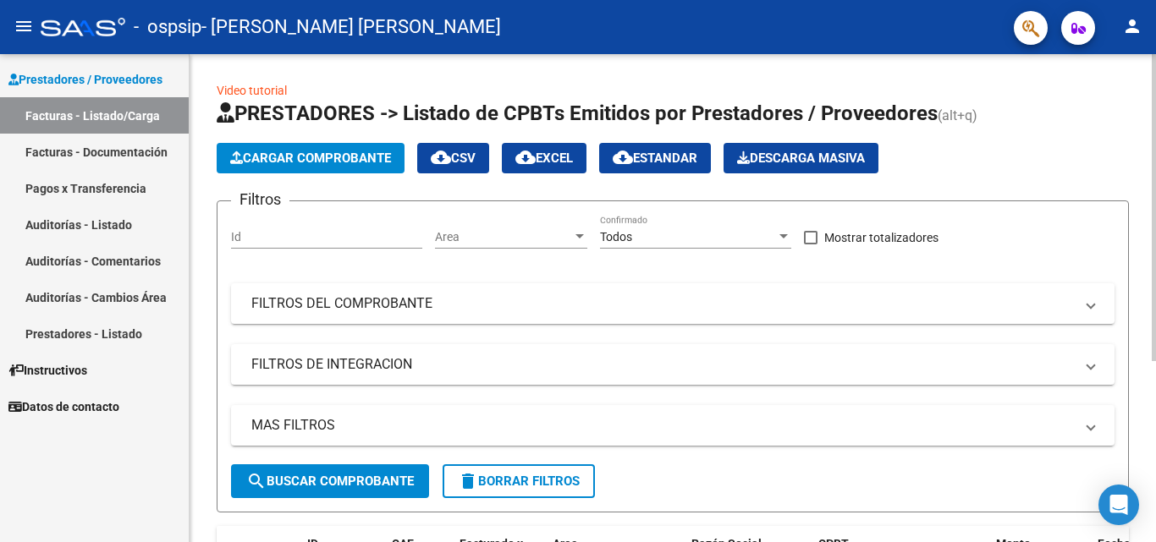
click at [1154, 250] on div at bounding box center [1154, 207] width 4 height 307
click at [328, 157] on span "Cargar Comprobante" at bounding box center [310, 158] width 161 height 15
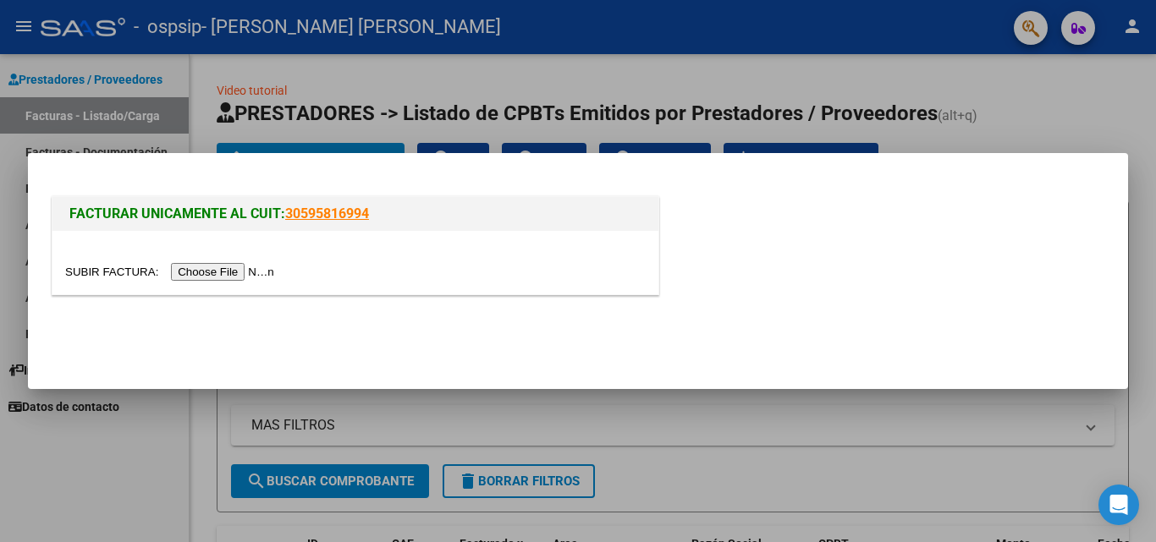
click at [235, 272] on input "file" at bounding box center [172, 272] width 214 height 18
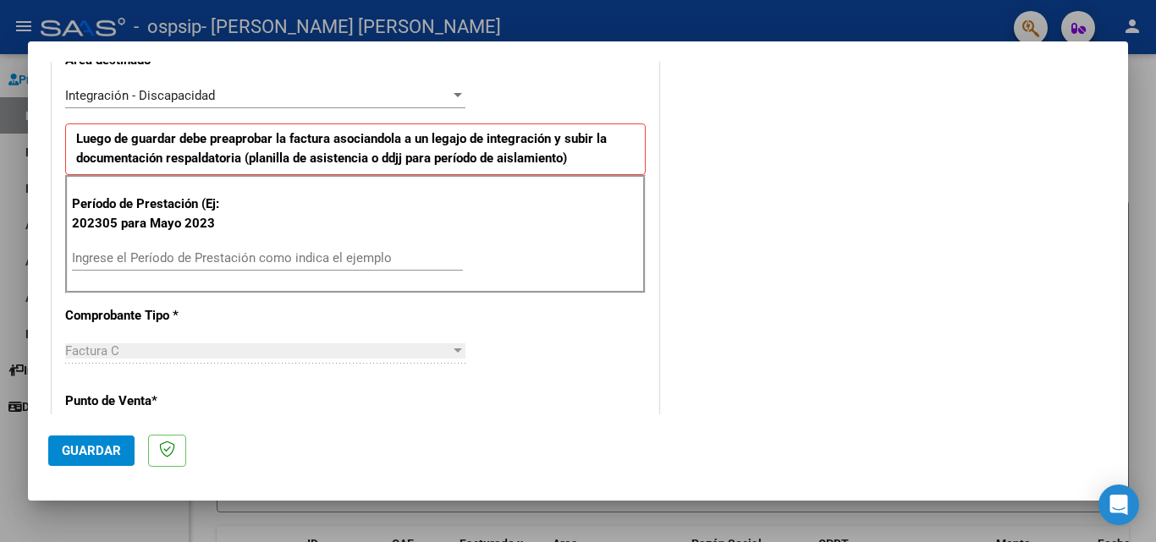
scroll to position [383, 0]
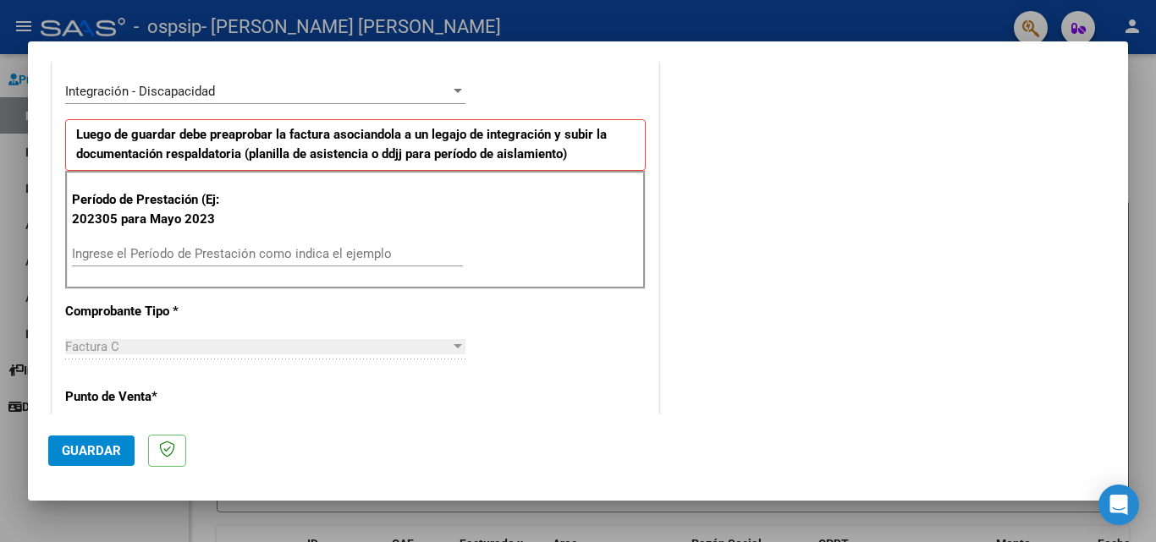
click at [190, 258] on input "Ingrese el Período de Prestación como indica el ejemplo" at bounding box center [267, 253] width 391 height 15
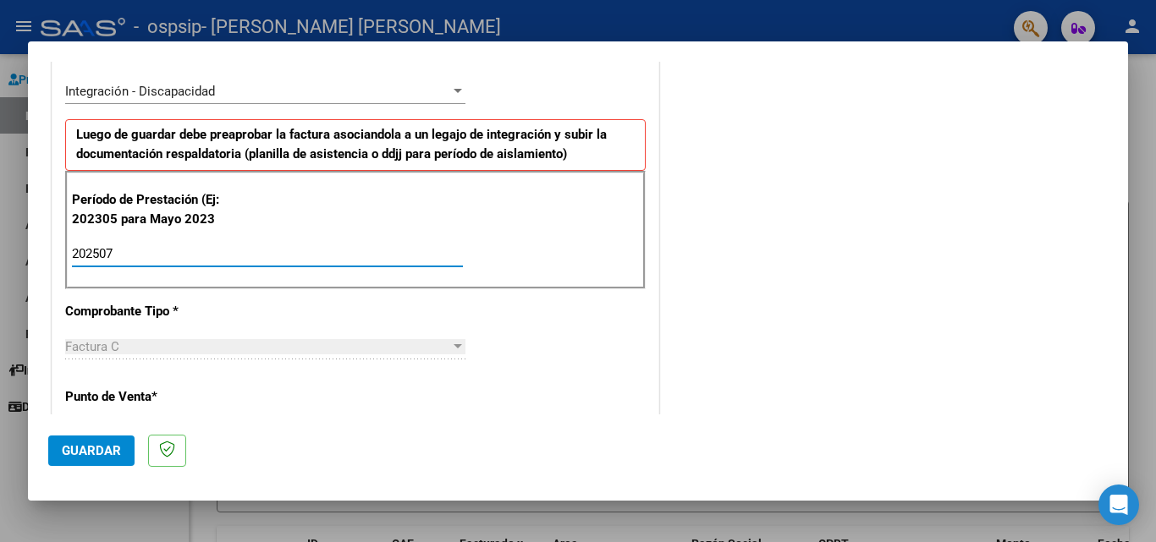
type input "202507"
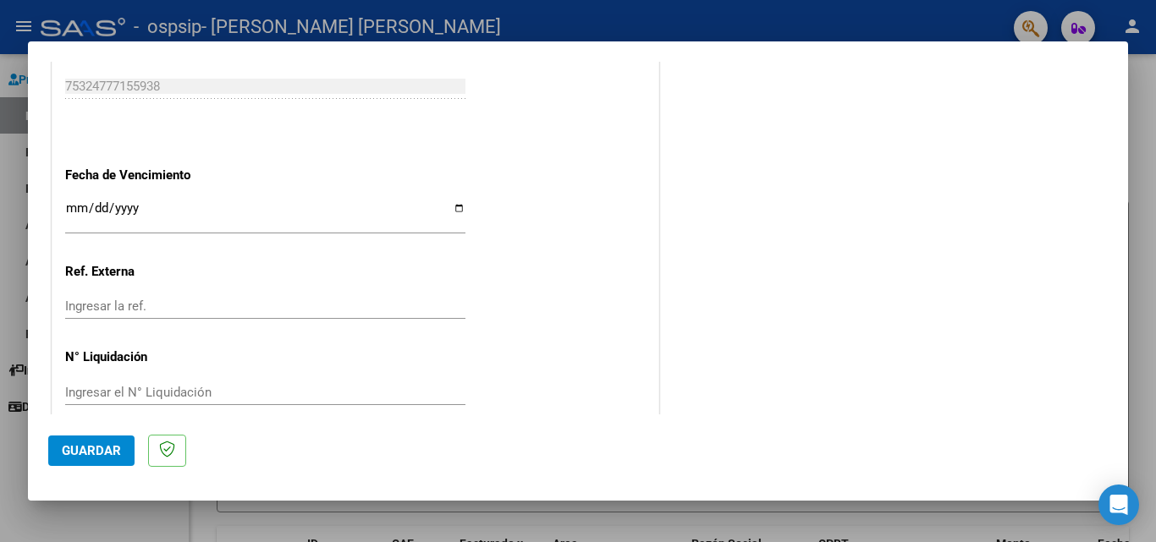
scroll to position [1104, 0]
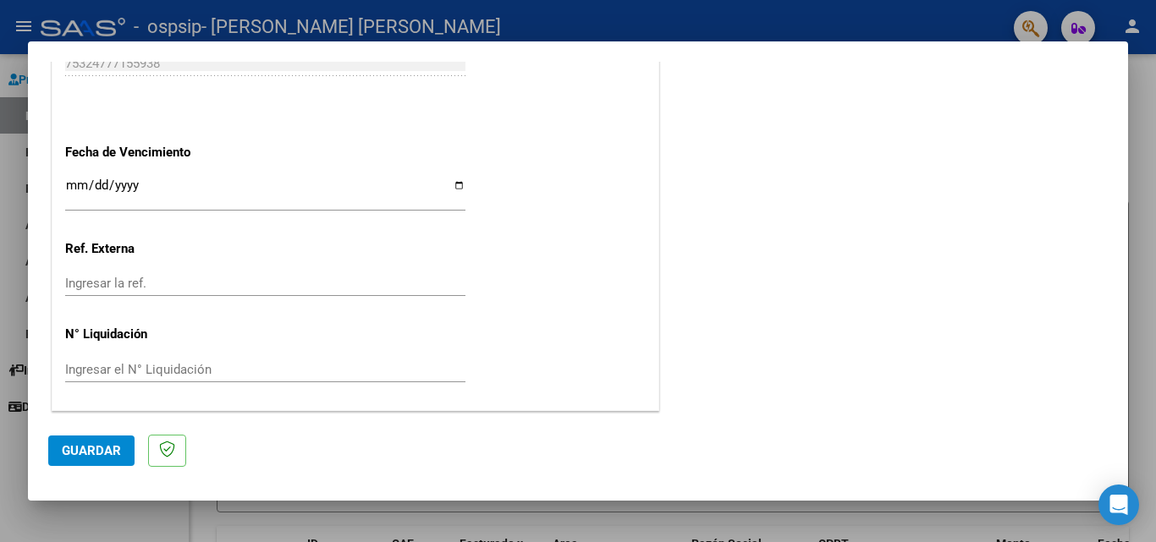
click at [69, 181] on input "Ingresar la fecha" at bounding box center [265, 192] width 400 height 27
type input "0003-08-11"
type input "[DATE]"
click at [359, 358] on div "Ingresar el N° Liquidación" at bounding box center [265, 369] width 400 height 25
click at [91, 448] on span "Guardar" at bounding box center [91, 450] width 59 height 15
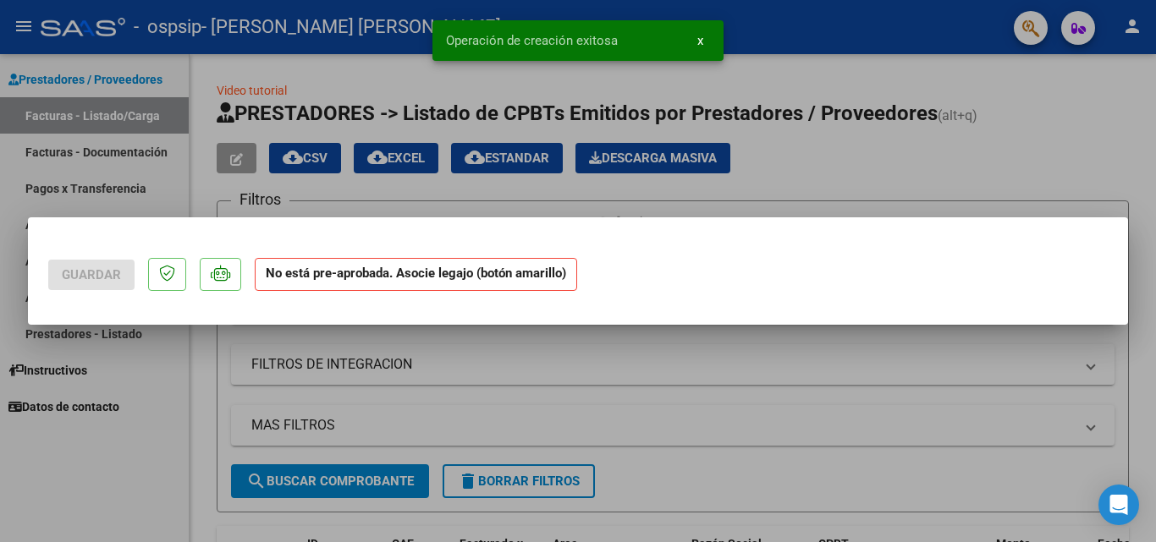
scroll to position [0, 0]
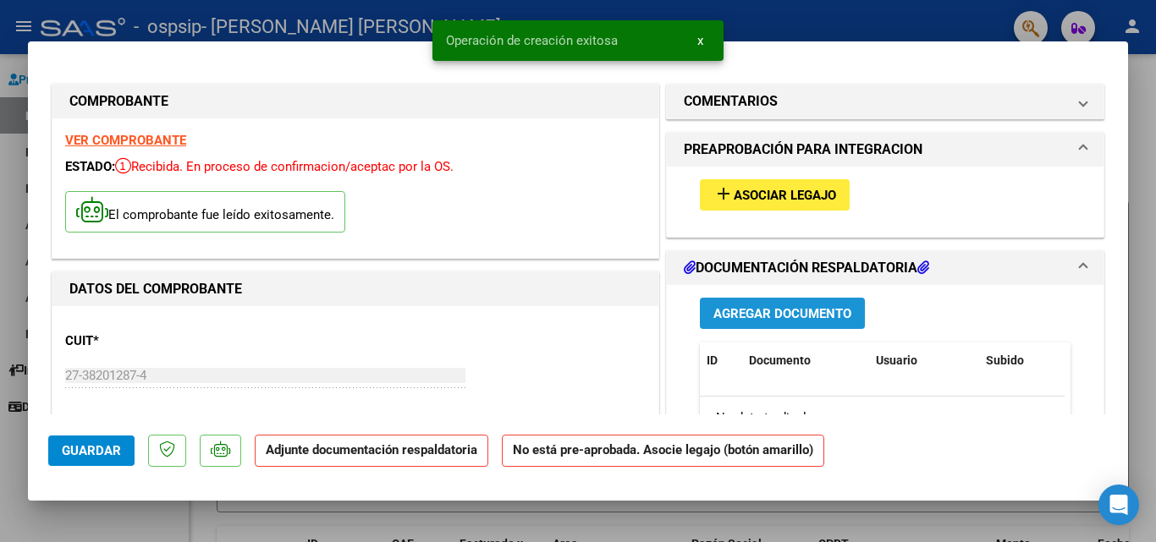
click at [760, 311] on span "Agregar Documento" at bounding box center [782, 313] width 138 height 15
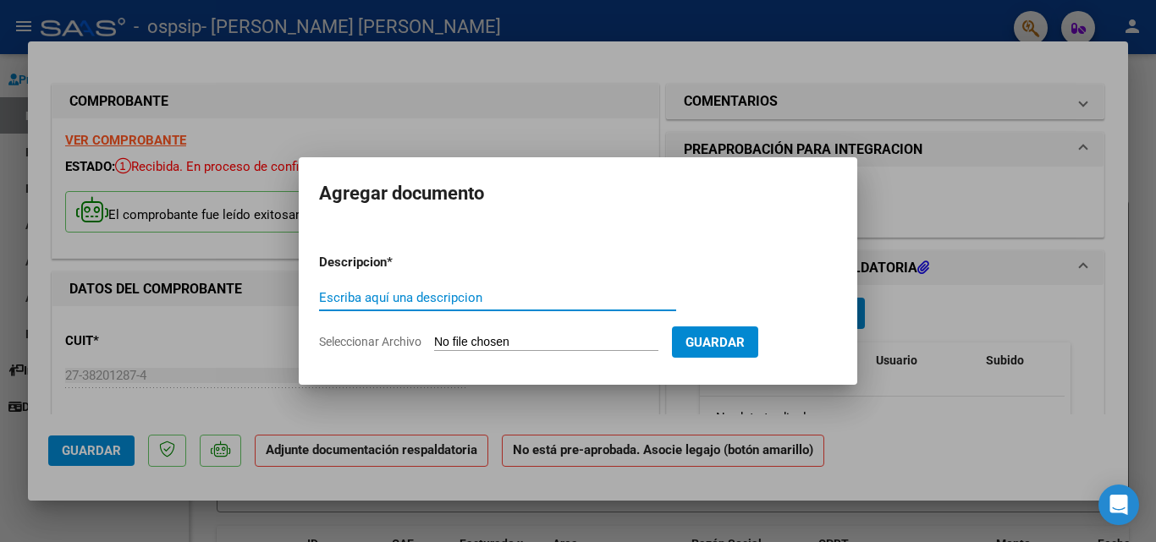
click at [547, 339] on input "Seleccionar Archivo" at bounding box center [546, 343] width 224 height 16
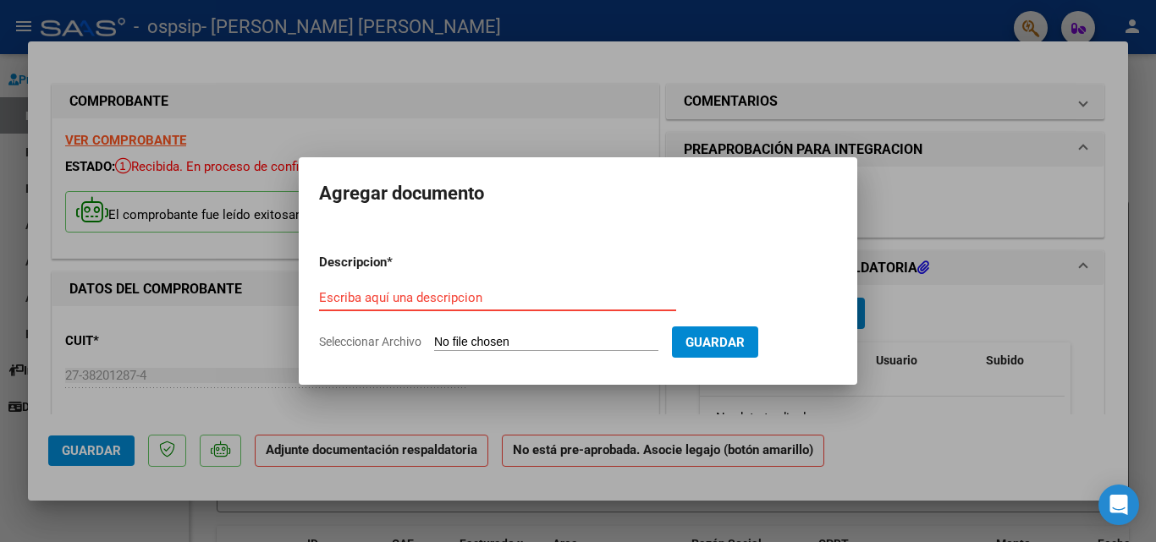
click at [393, 304] on input "Escriba aquí una descripcion" at bounding box center [497, 297] width 357 height 15
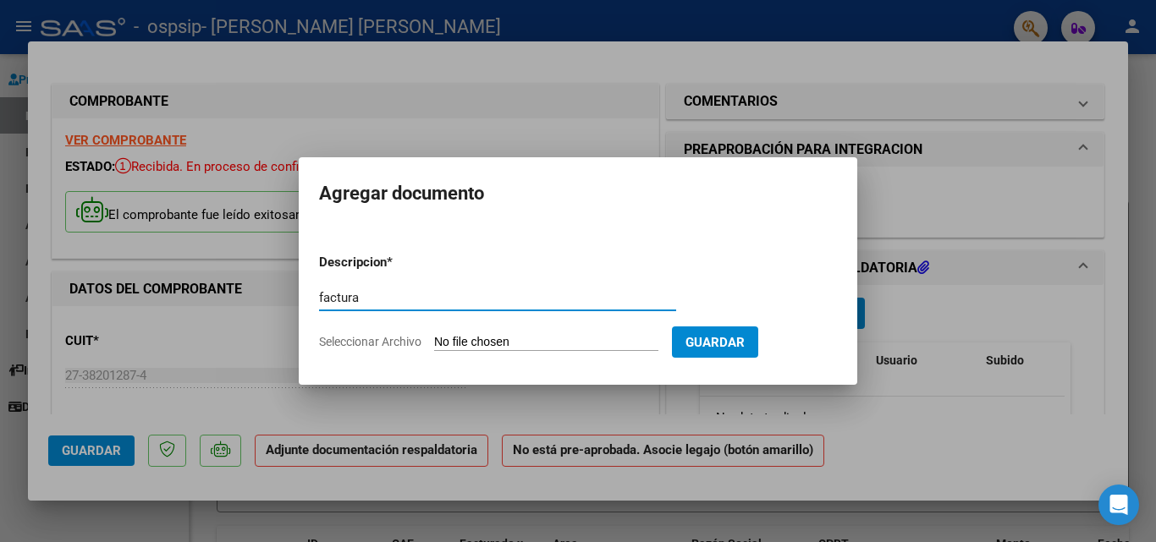
type input "factura"
click at [453, 338] on input "Seleccionar Archivo" at bounding box center [546, 343] width 224 height 16
type input "C:\fakepath\27382012874_011_00002_00000499.pdf"
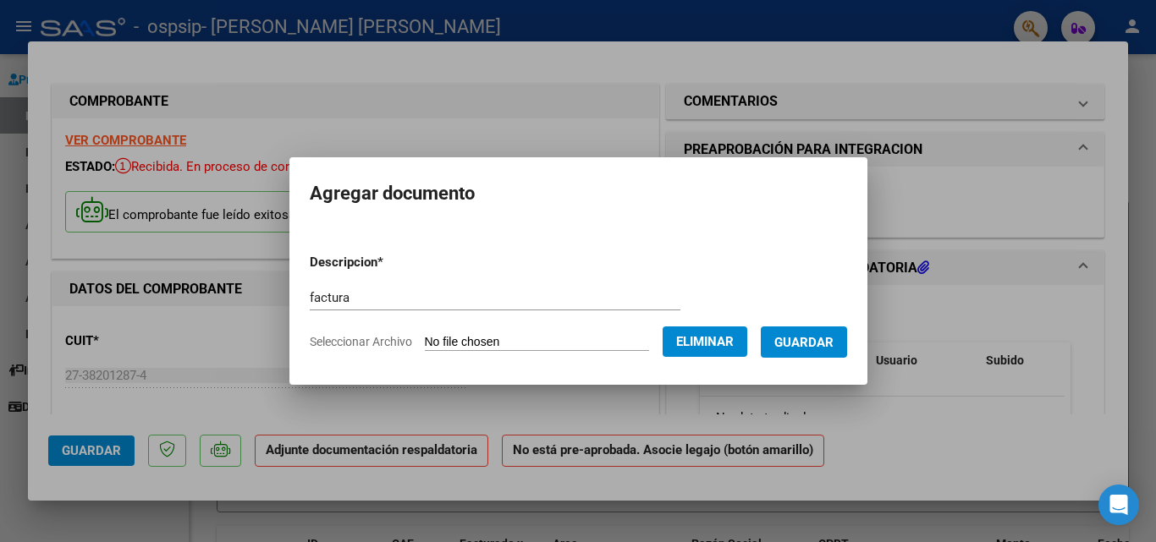
click at [833, 336] on span "Guardar" at bounding box center [803, 342] width 59 height 15
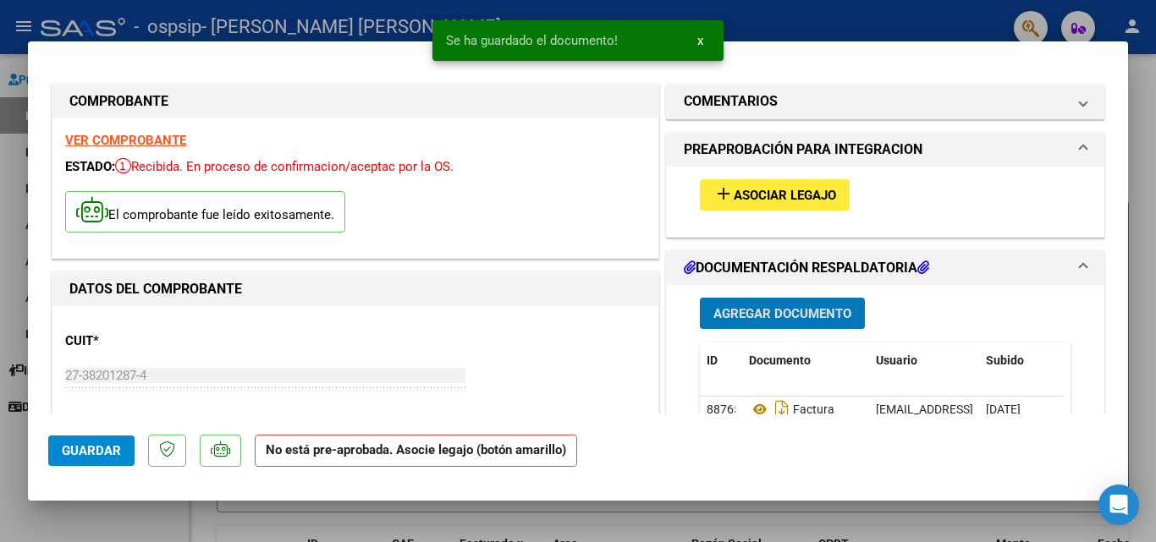
click at [762, 312] on span "Agregar Documento" at bounding box center [782, 313] width 138 height 15
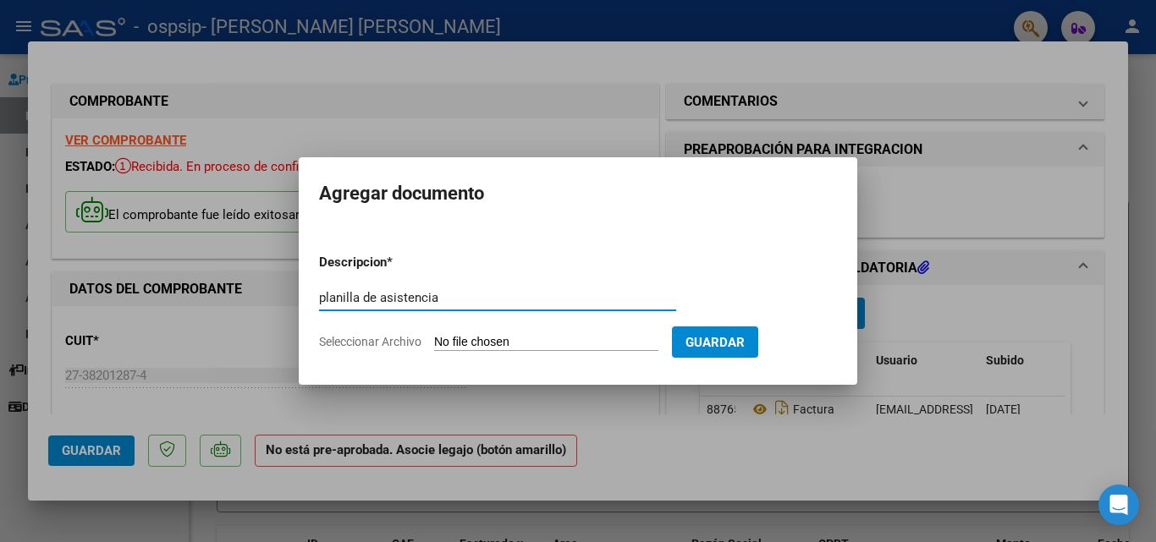
type input "planilla de asistencia"
click at [413, 344] on span "Seleccionar Archivo" at bounding box center [370, 342] width 102 height 14
click at [434, 344] on input "Seleccionar Archivo" at bounding box center [546, 343] width 224 height 16
type input "C:\fakepath\Planilla Cornara psp.pdf"
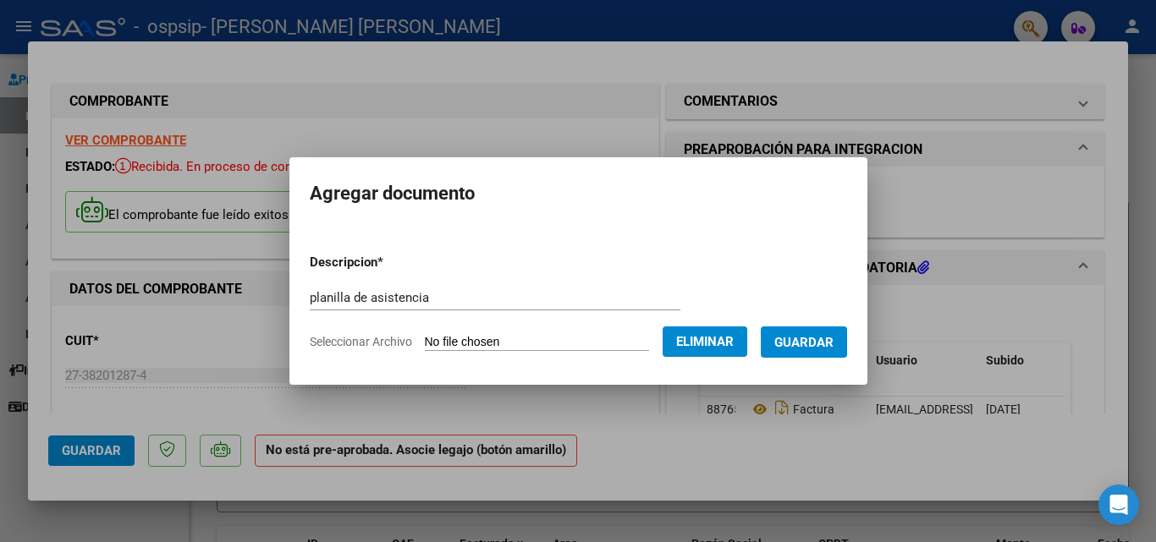
click at [812, 339] on span "Guardar" at bounding box center [803, 342] width 59 height 15
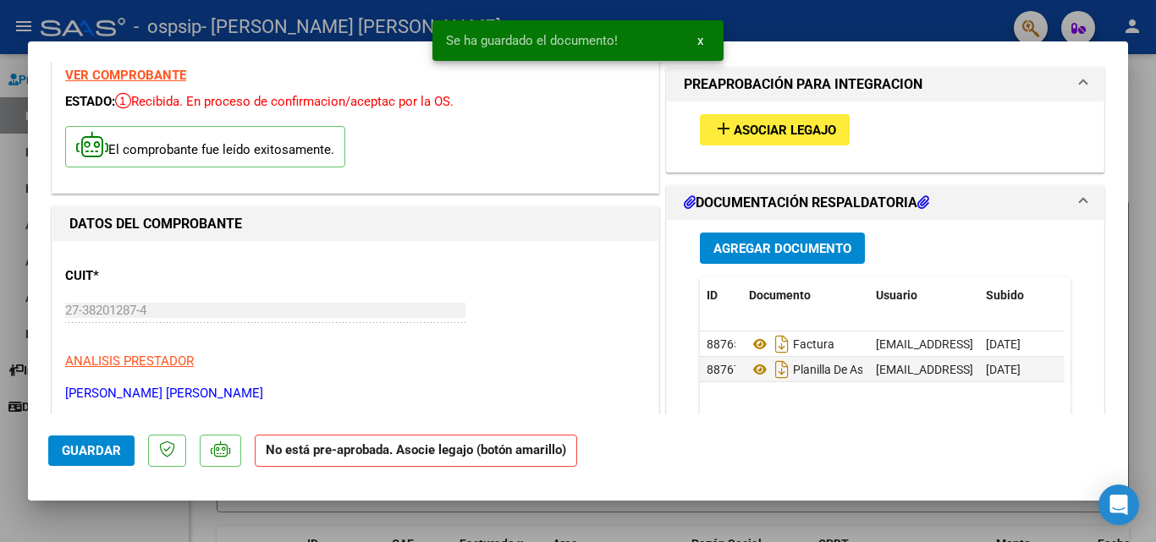
scroll to position [69, 0]
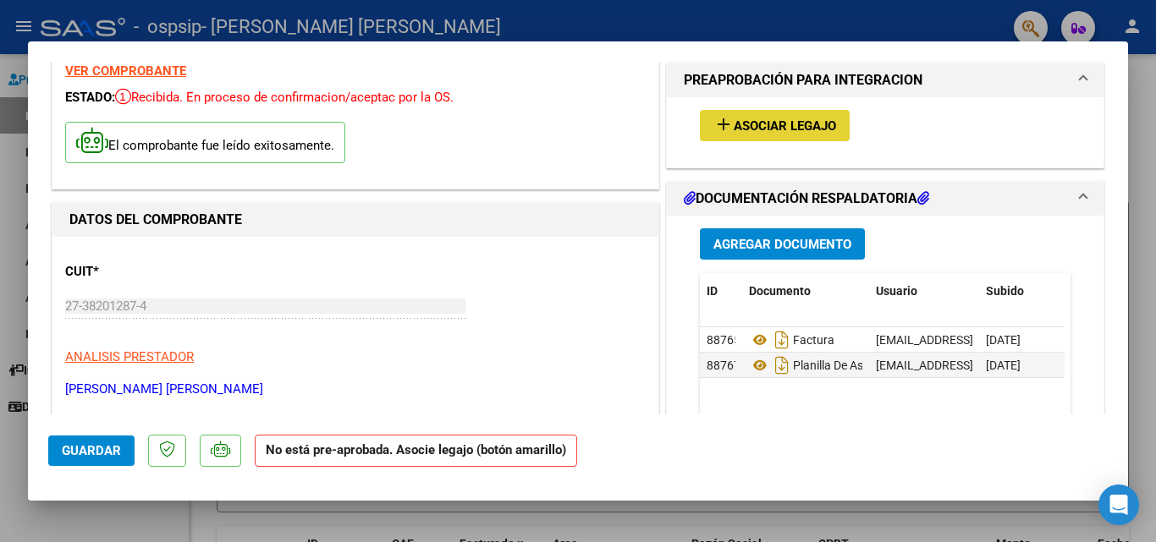
click at [790, 129] on span "Asociar Legajo" at bounding box center [785, 125] width 102 height 15
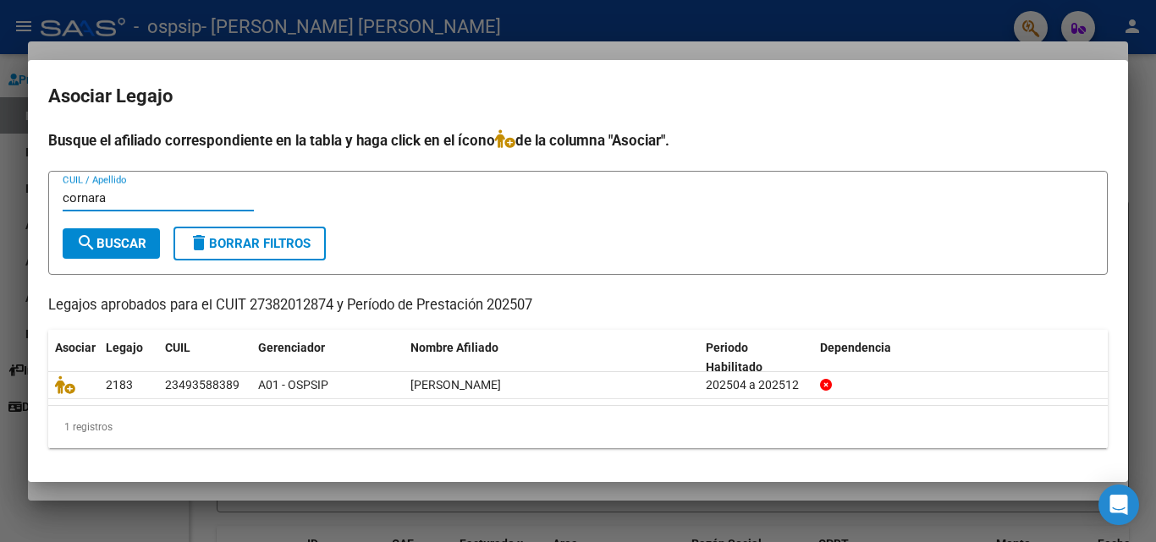
type input "cornara"
click at [120, 247] on span "search Buscar" at bounding box center [111, 243] width 70 height 15
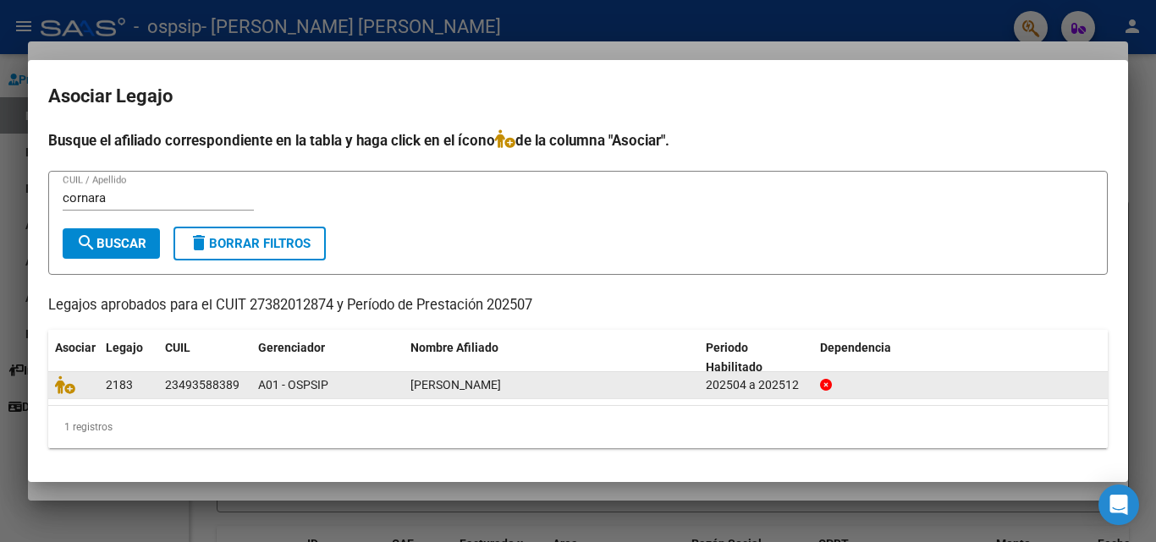
click at [194, 387] on div "23493588389" at bounding box center [202, 385] width 74 height 19
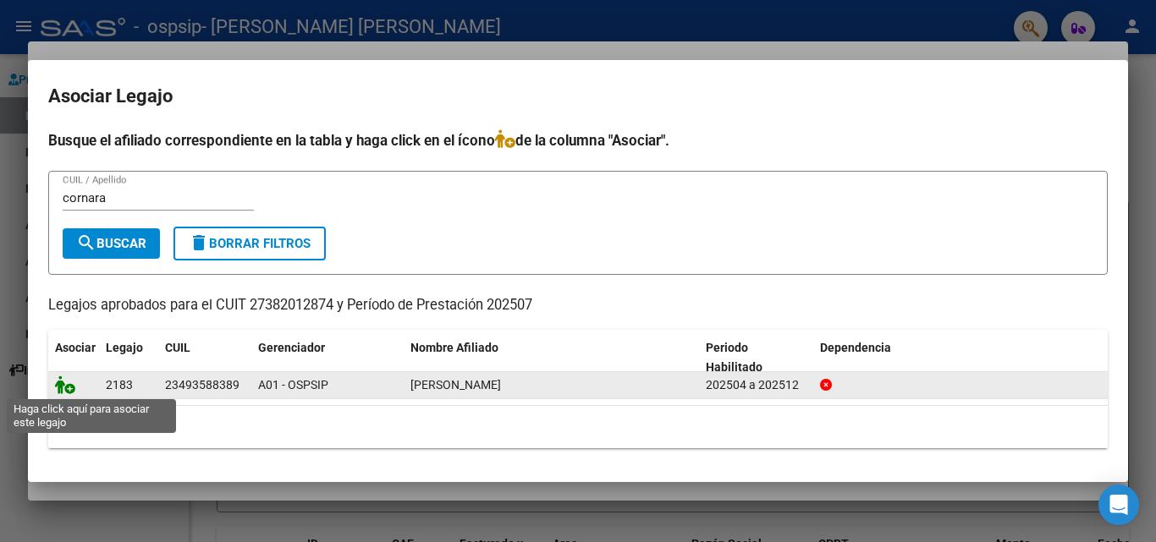
click at [64, 386] on icon at bounding box center [65, 385] width 20 height 19
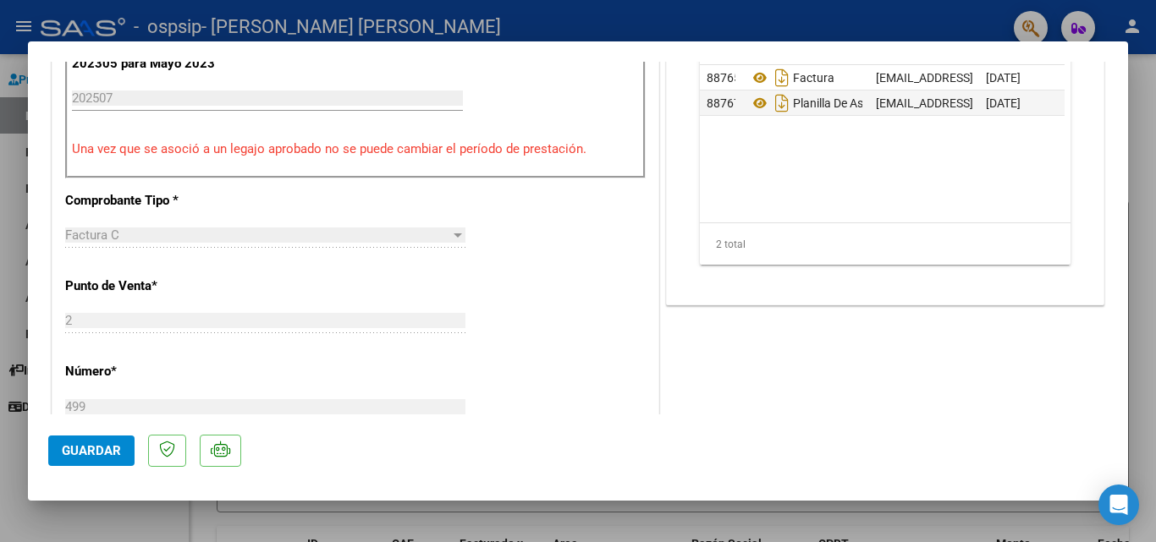
scroll to position [555, 0]
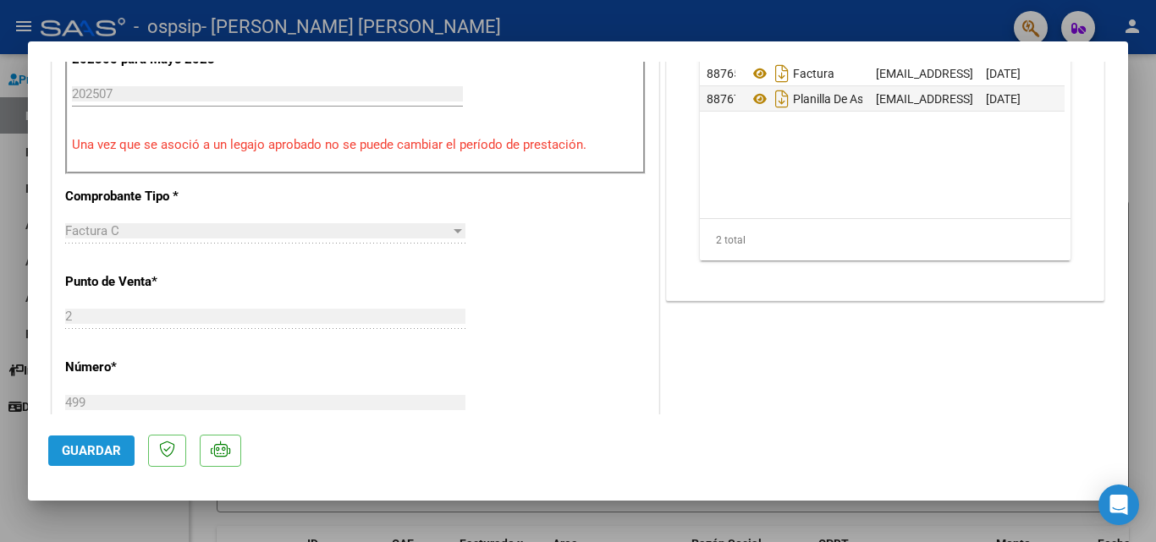
click at [102, 455] on span "Guardar" at bounding box center [91, 450] width 59 height 15
click at [858, 25] on div at bounding box center [578, 271] width 1156 height 542
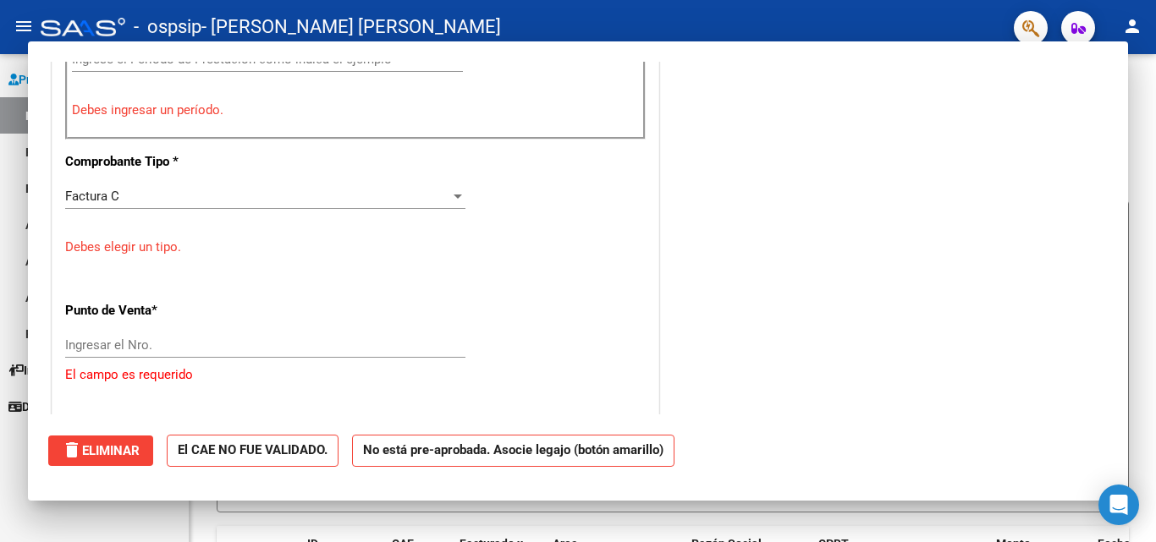
scroll to position [0, 0]
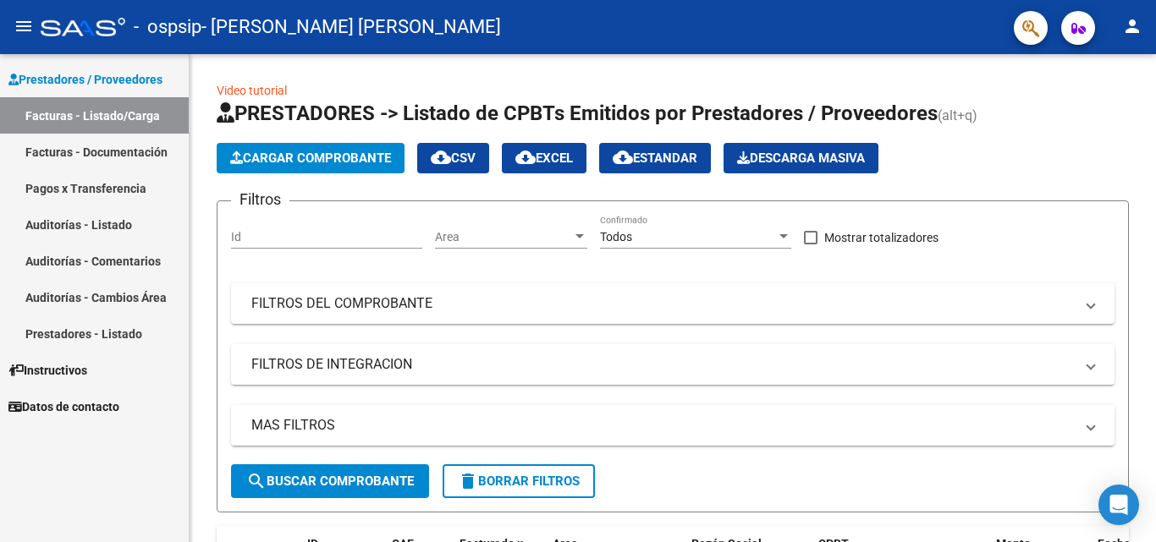
click at [98, 96] on link "Prestadores / Proveedores" at bounding box center [94, 79] width 189 height 36
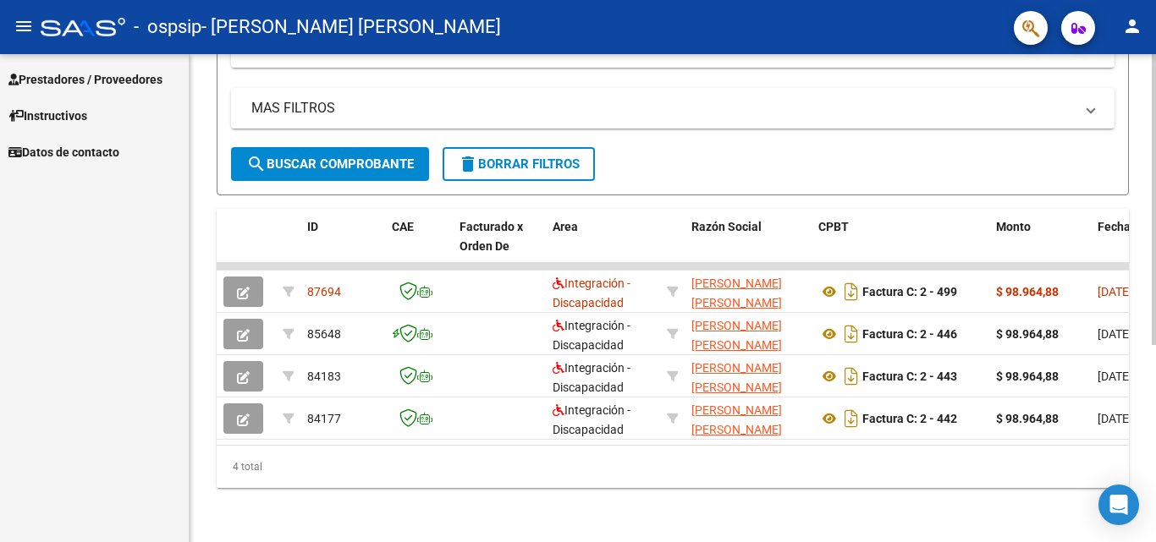
scroll to position [315, 0]
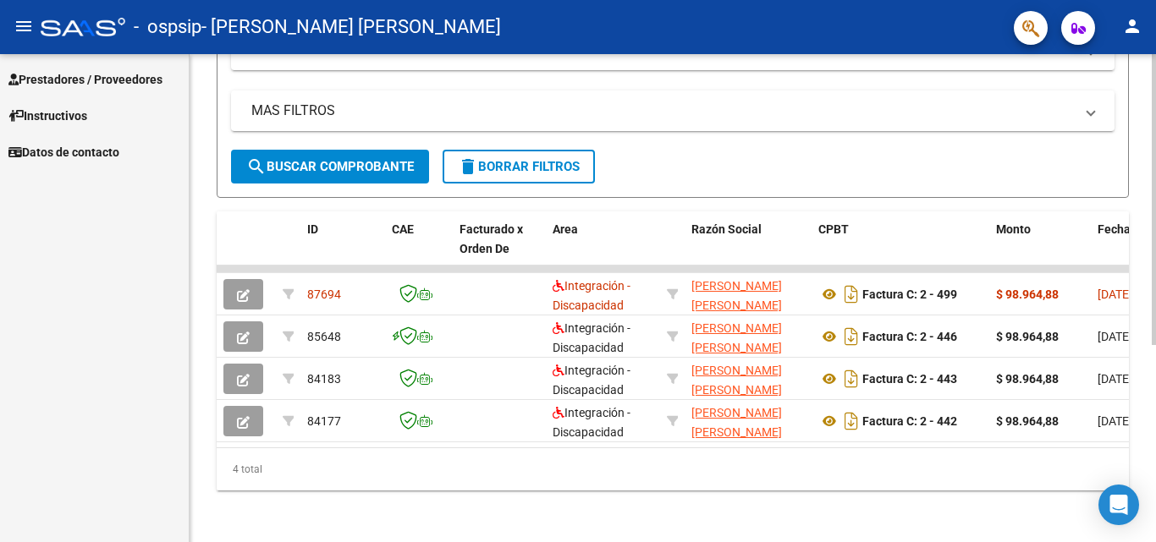
click at [1151, 404] on div "Video tutorial PRESTADORES -> Listado de CPBTs Emitidos por Prestadores / Prove…" at bounding box center [675, 142] width 971 height 806
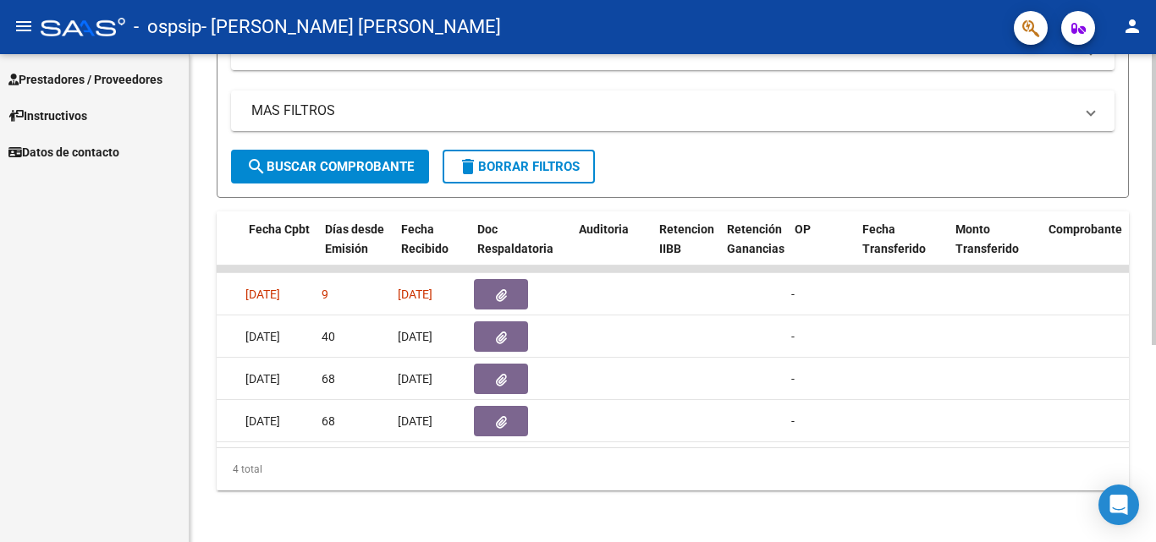
scroll to position [0, 0]
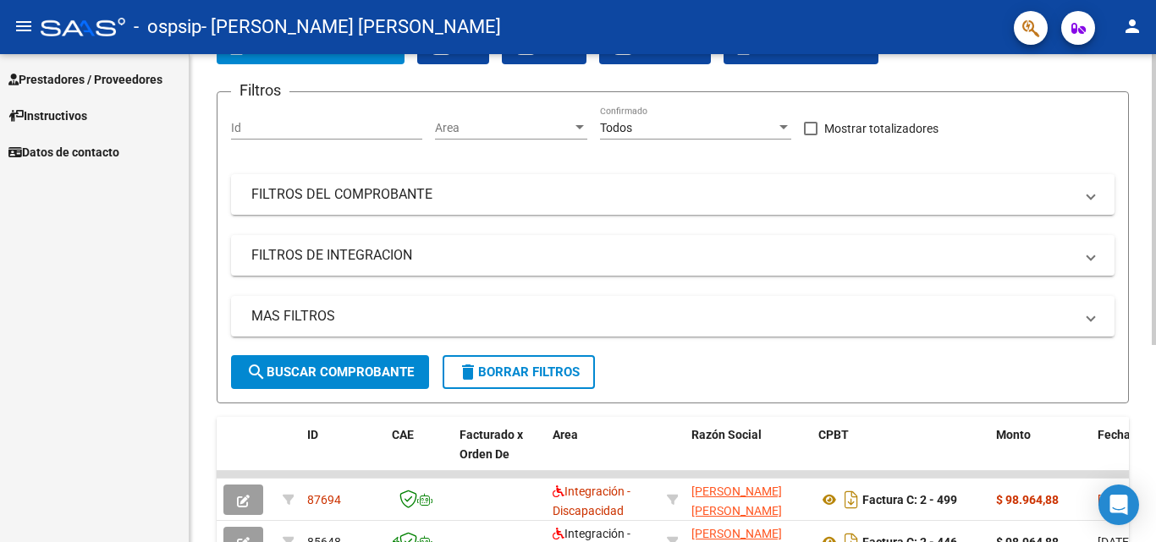
click at [1150, 148] on div "Video tutorial PRESTADORES -> Listado de CPBTs Emitidos por Prestadores / Prove…" at bounding box center [675, 348] width 971 height 806
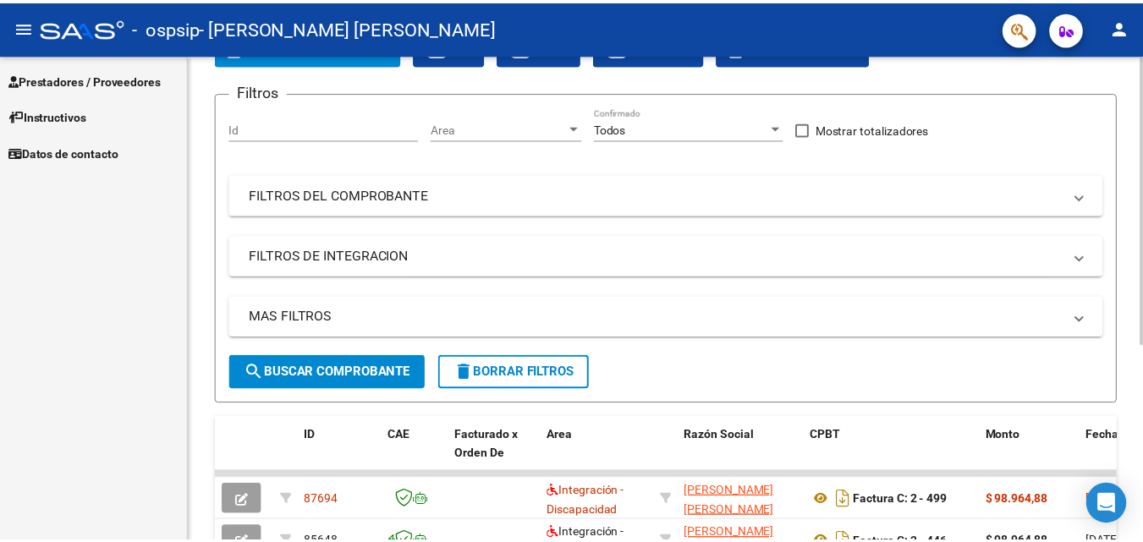
scroll to position [47, 0]
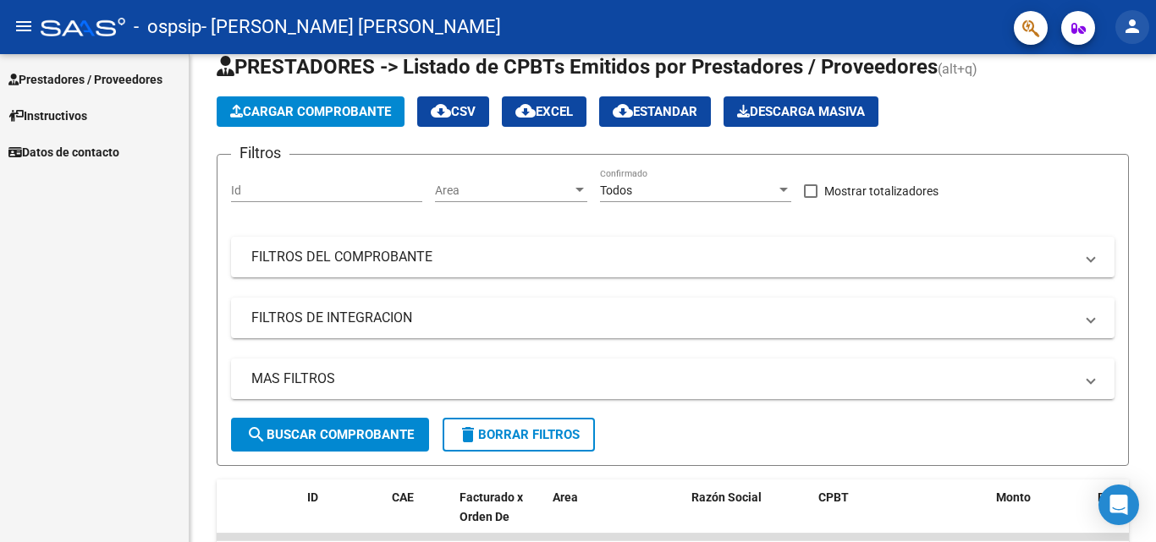
click at [1136, 25] on mat-icon "person" at bounding box center [1132, 26] width 20 height 20
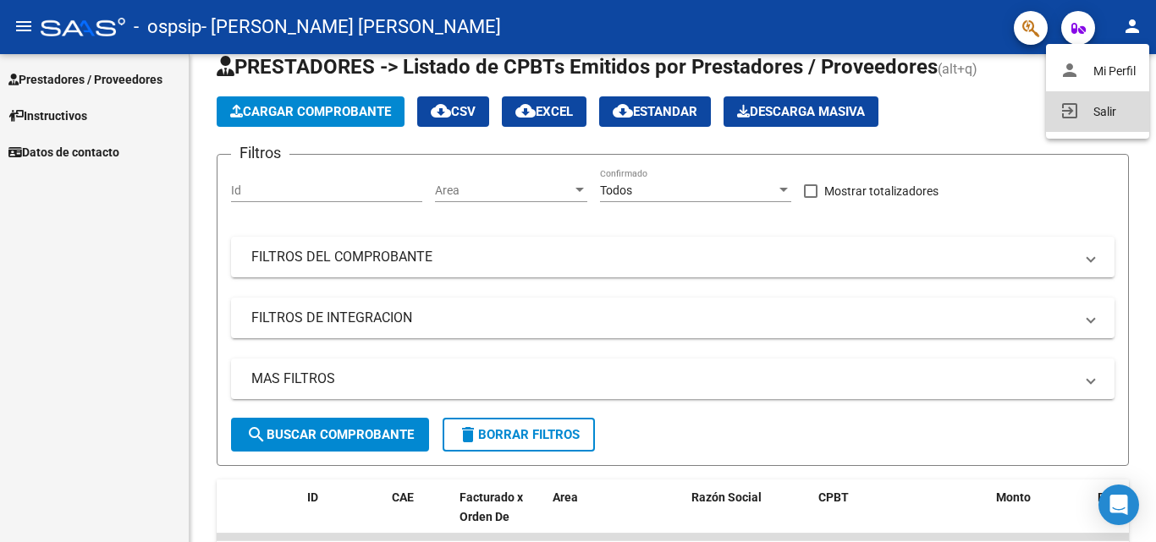
click at [1092, 116] on button "exit_to_app Salir" at bounding box center [1097, 111] width 103 height 41
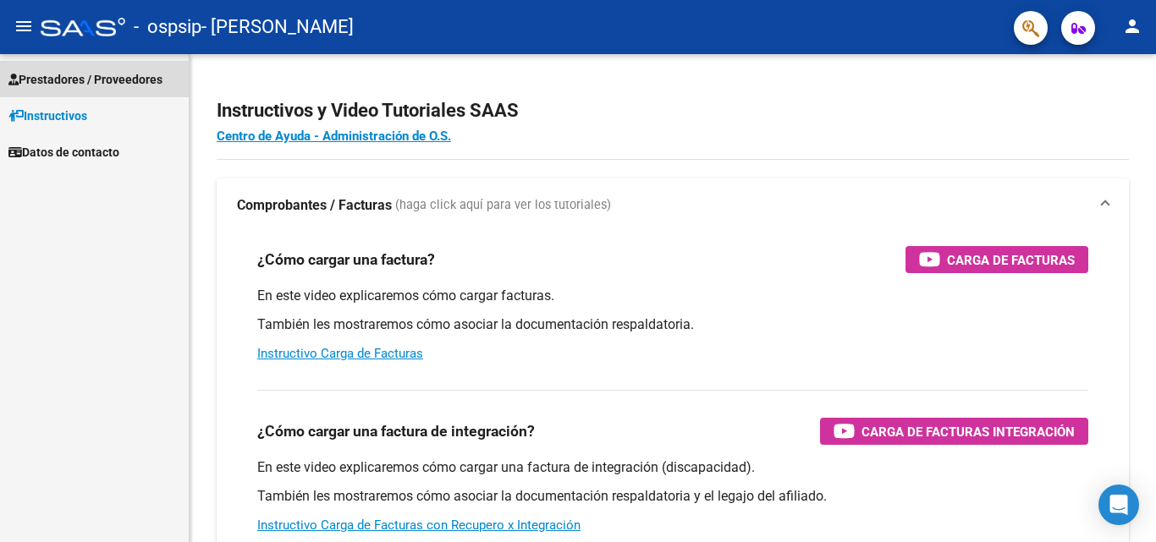
click at [83, 80] on span "Prestadores / Proveedores" at bounding box center [85, 79] width 154 height 19
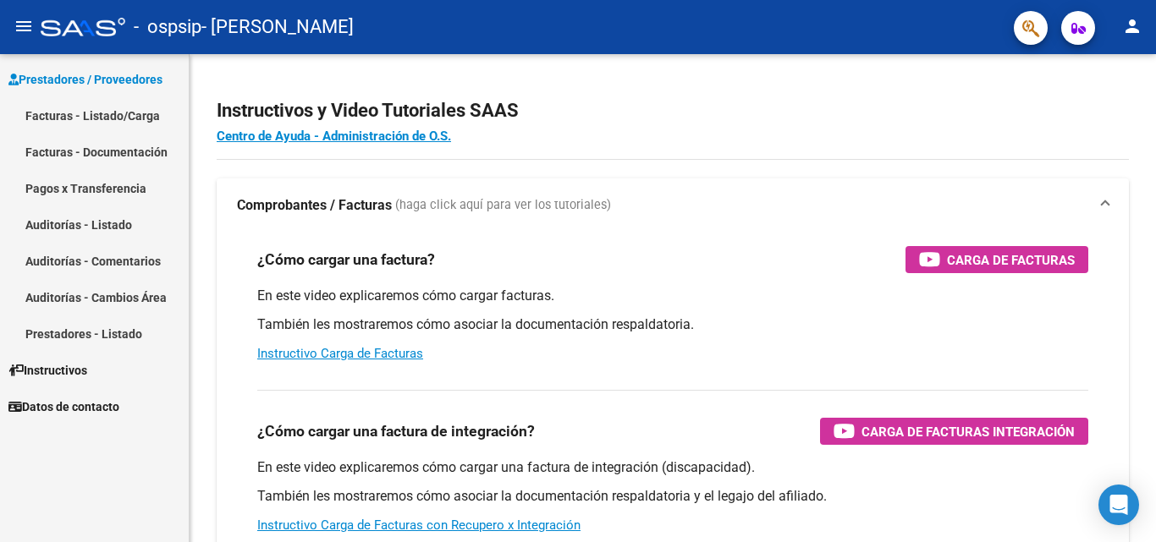
click at [80, 111] on link "Facturas - Listado/Carga" at bounding box center [94, 115] width 189 height 36
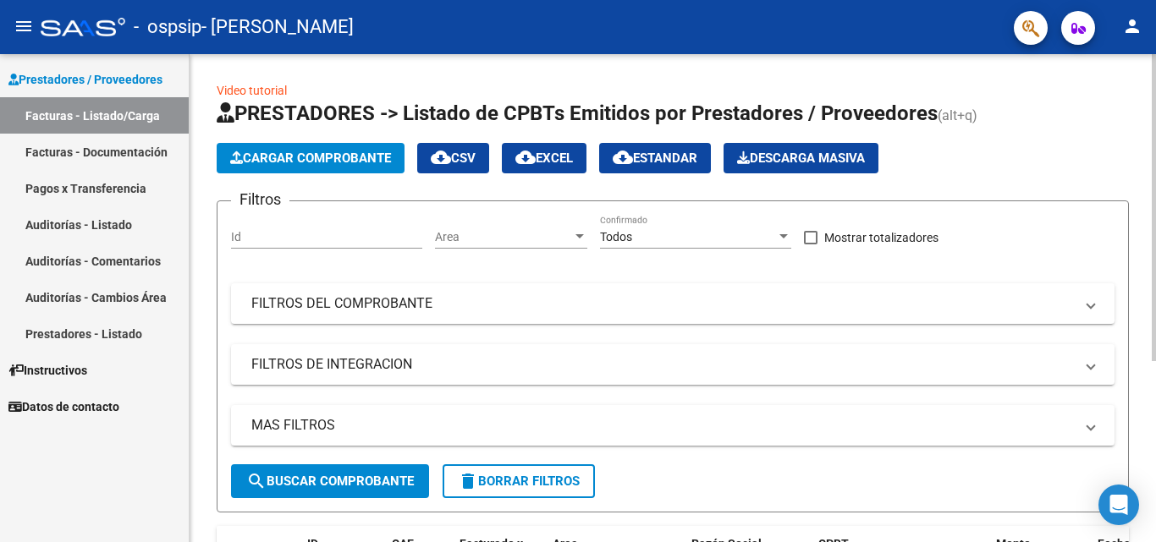
click at [317, 159] on span "Cargar Comprobante" at bounding box center [310, 158] width 161 height 15
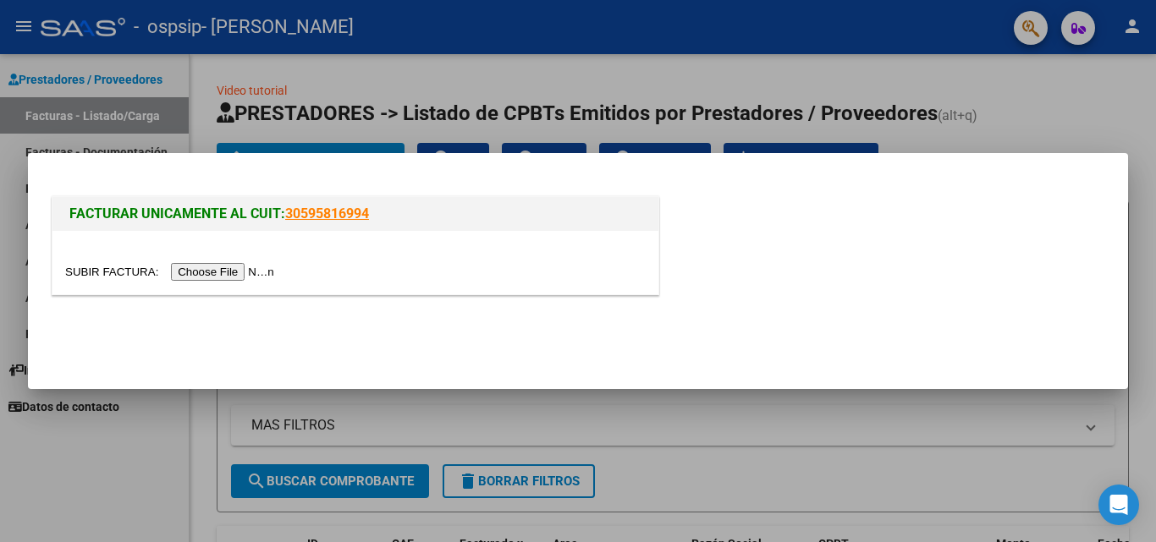
click at [214, 272] on input "file" at bounding box center [172, 272] width 214 height 18
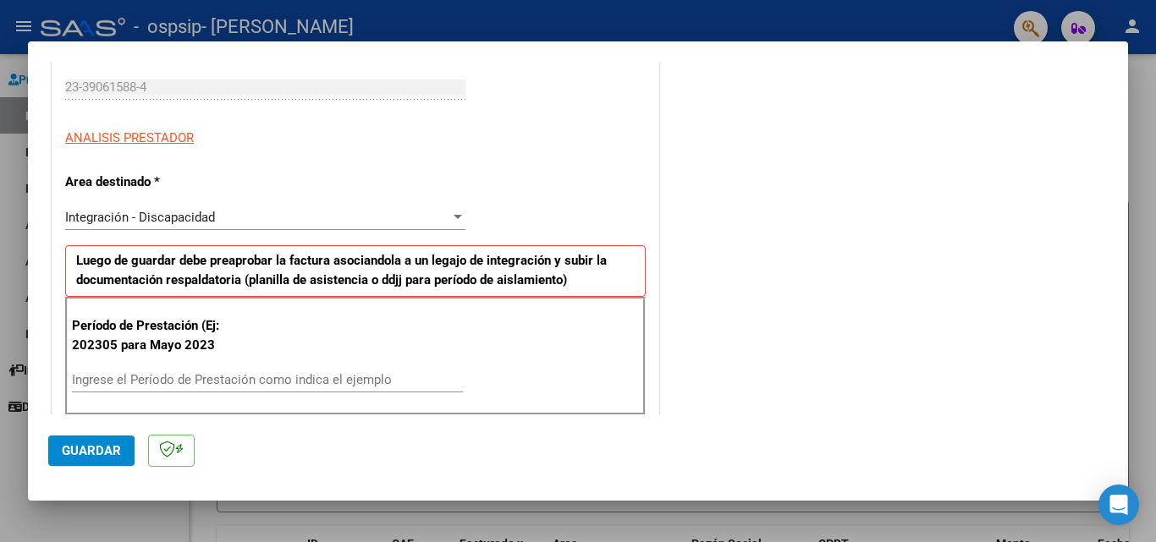
scroll to position [298, 0]
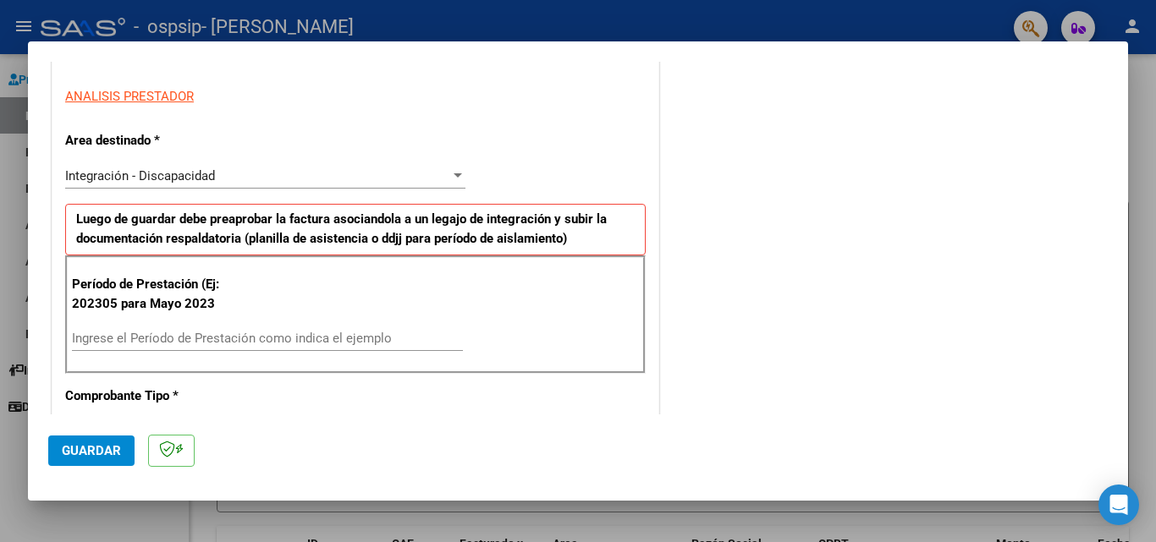
click at [293, 336] on input "Ingrese el Período de Prestación como indica el ejemplo" at bounding box center [267, 338] width 391 height 15
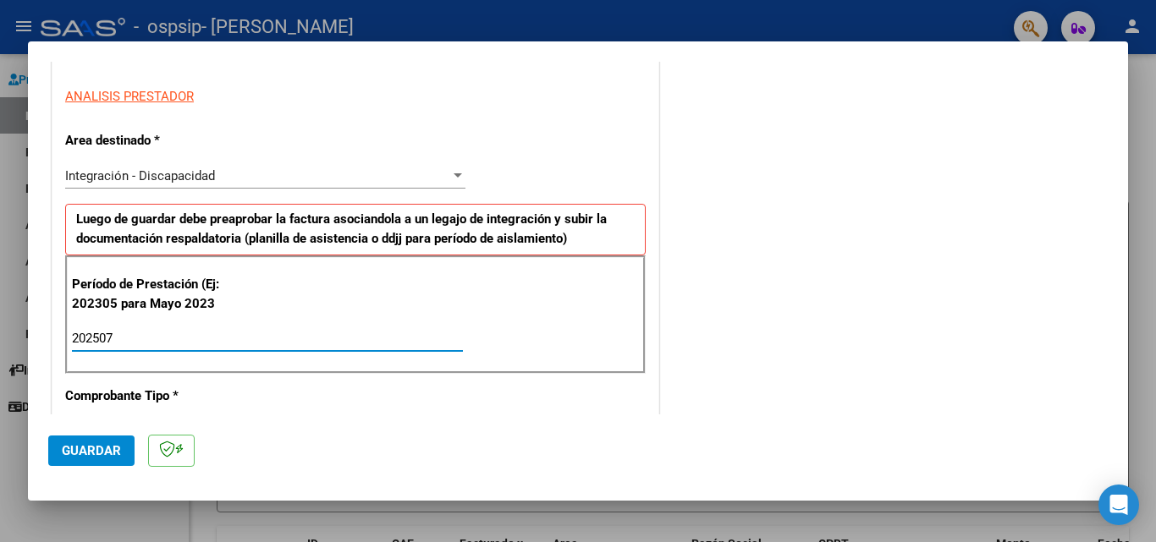
type input "202507"
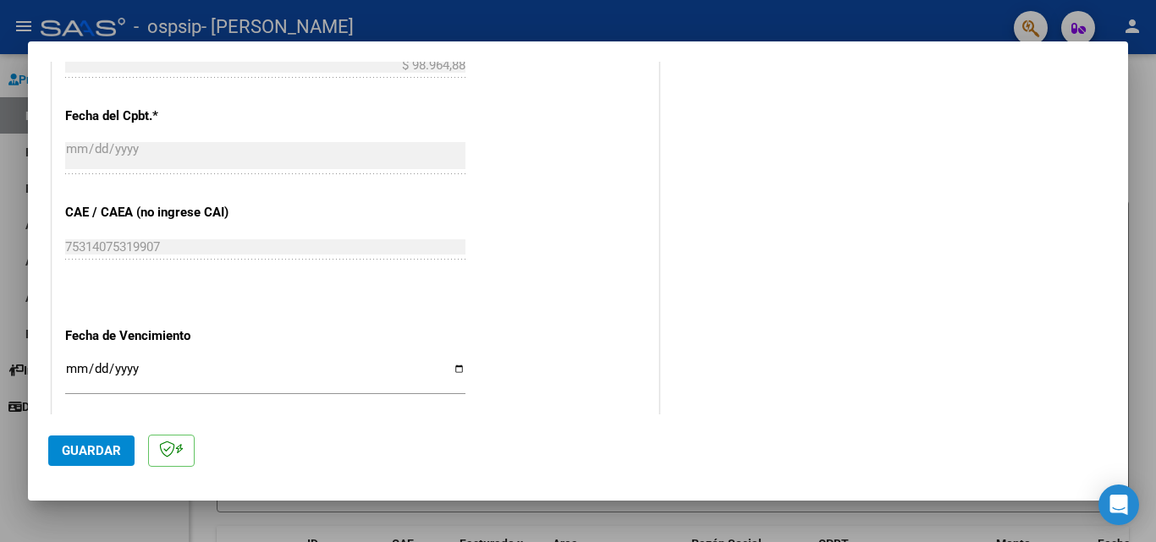
scroll to position [1001, 0]
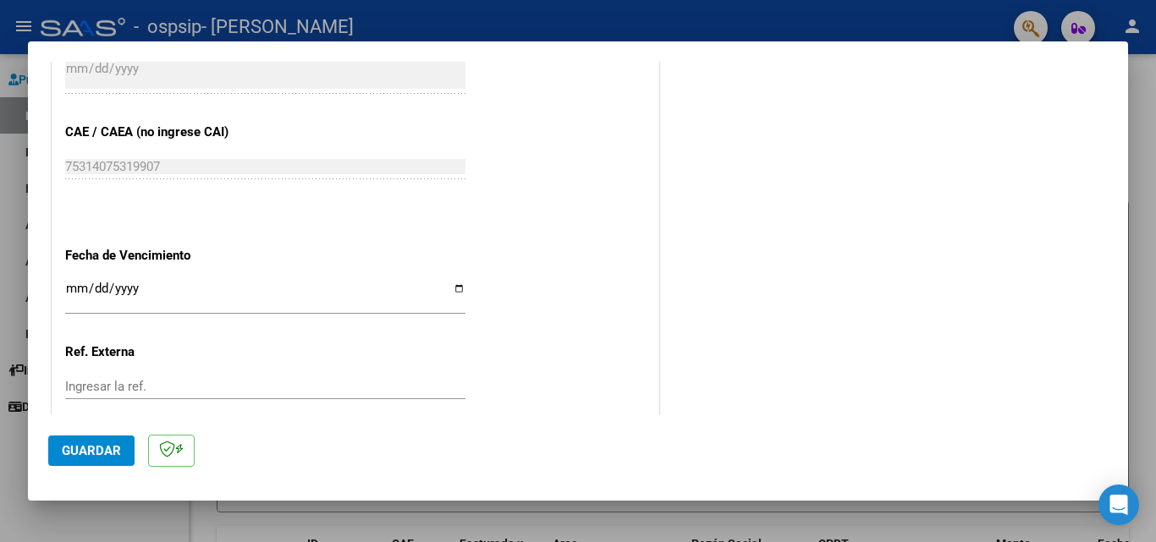
click at [70, 291] on input "Ingresar la fecha" at bounding box center [265, 295] width 400 height 27
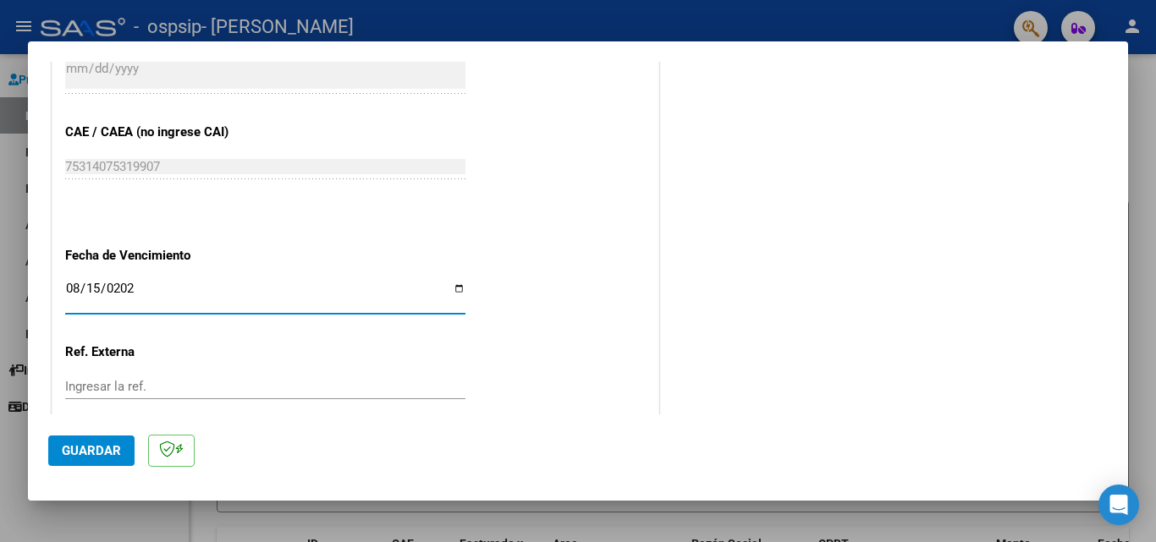
type input "2025-08-15"
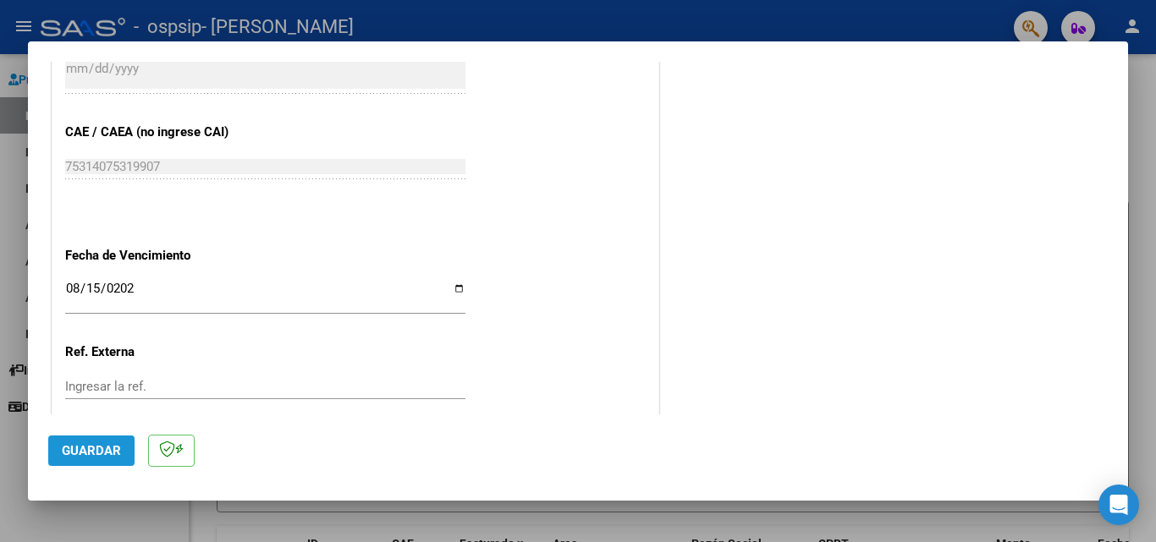
click at [91, 450] on span "Guardar" at bounding box center [91, 450] width 59 height 15
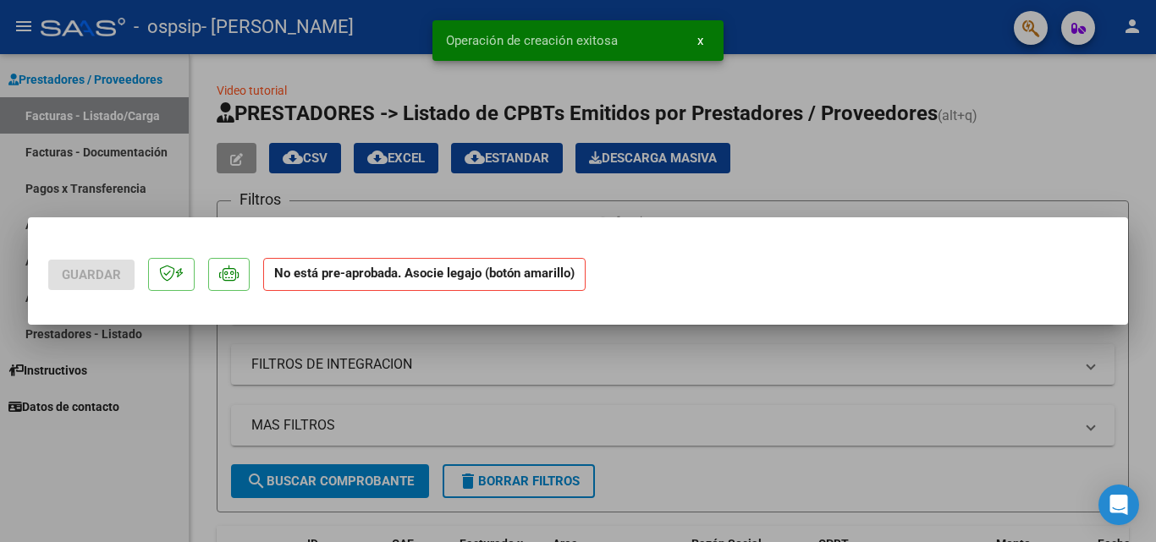
scroll to position [0, 0]
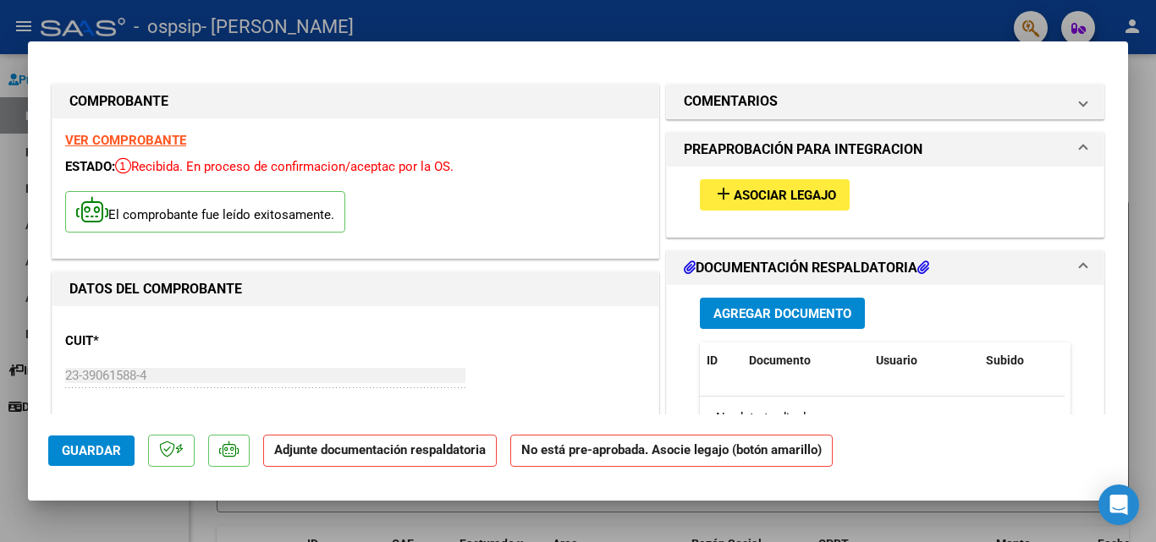
click at [751, 315] on span "Agregar Documento" at bounding box center [782, 313] width 138 height 15
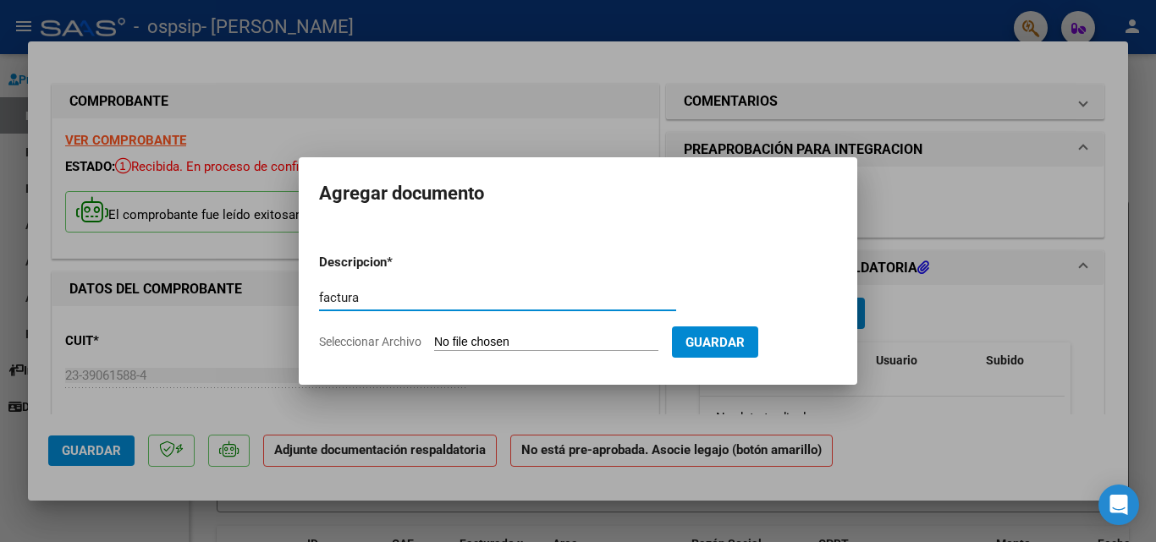
type input "factura"
click at [487, 347] on input "Seleccionar Archivo" at bounding box center [546, 343] width 224 height 16
type input "C:\fakepath\23390615884_011_00001_00000288.pdf"
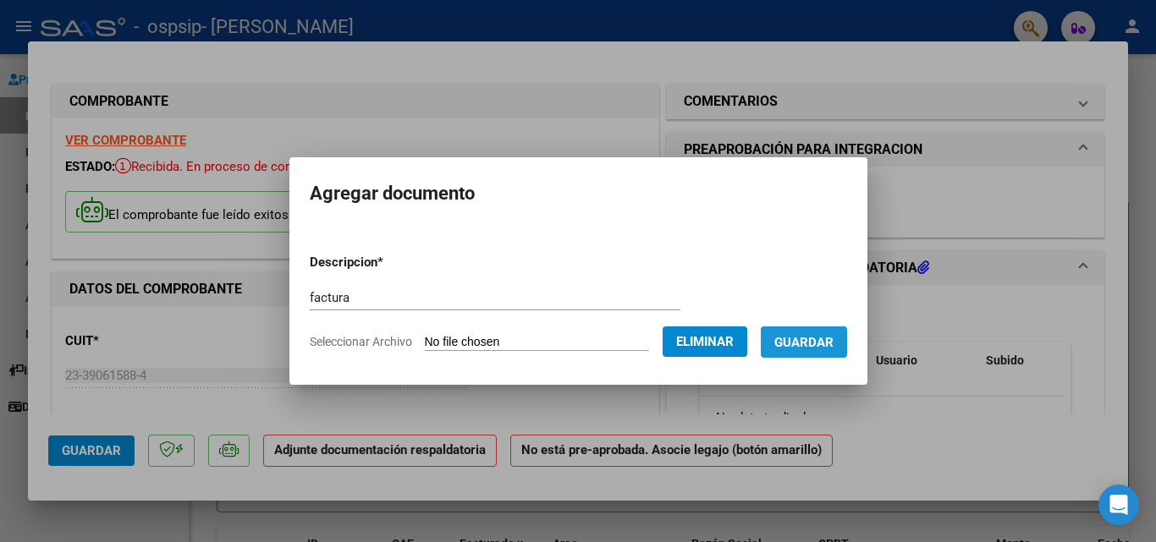
click at [822, 348] on span "Guardar" at bounding box center [803, 342] width 59 height 15
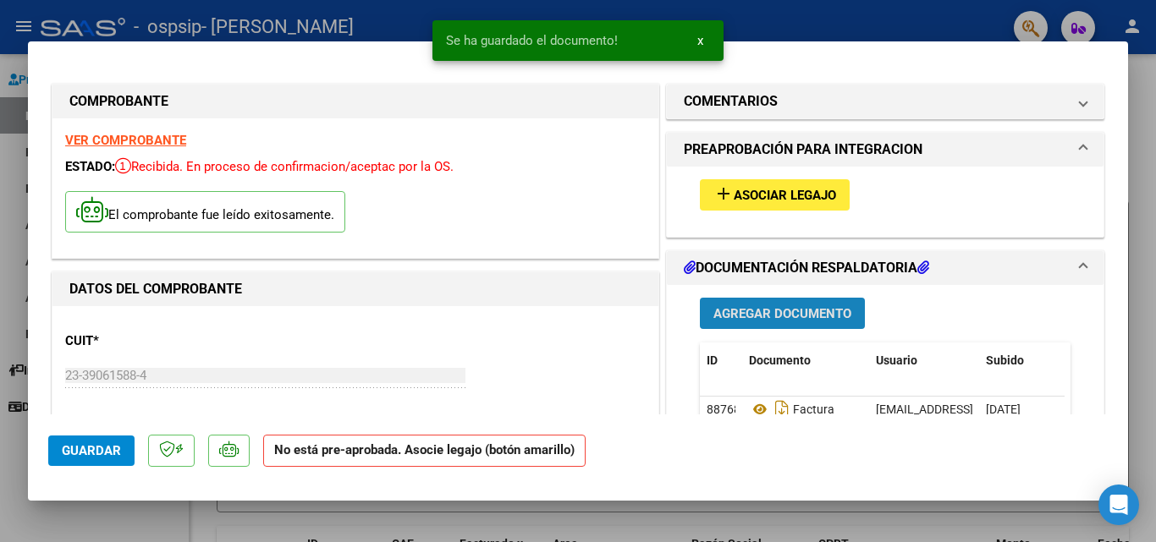
click at [748, 312] on span "Agregar Documento" at bounding box center [782, 313] width 138 height 15
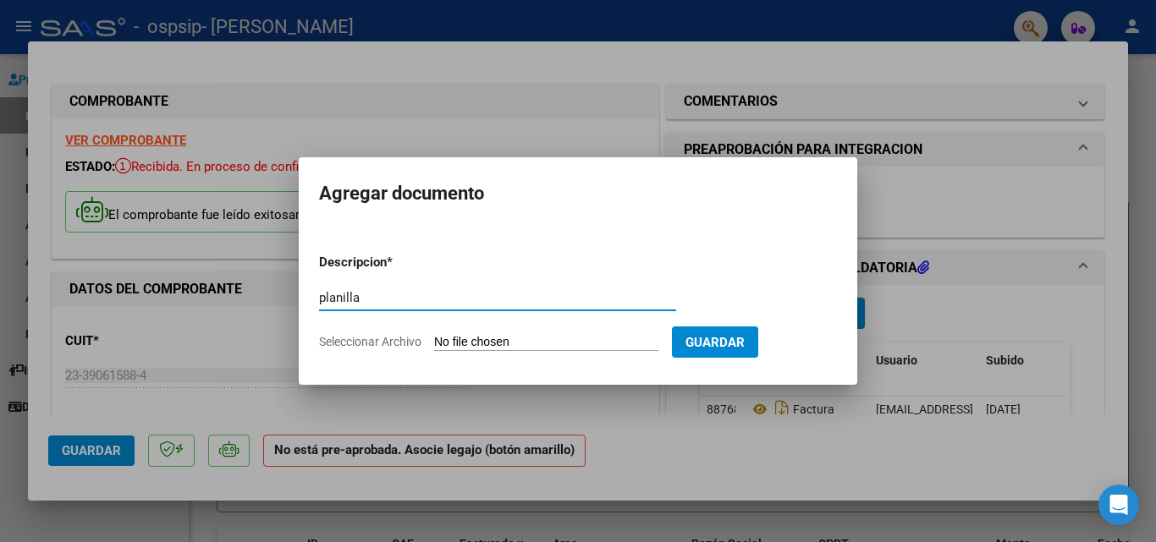
type input "planilla"
click at [417, 342] on span "Seleccionar Archivo" at bounding box center [370, 342] width 102 height 14
click at [434, 342] on input "Seleccionar Archivo" at bounding box center [546, 343] width 224 height 16
type input "C:\fakepath\Cornara ps.pdf"
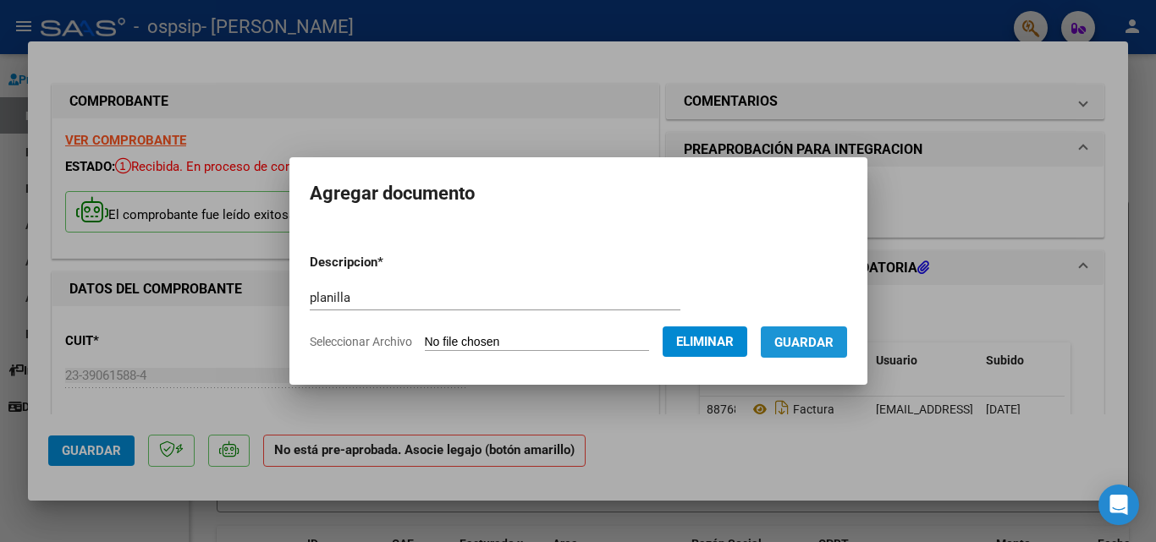
click at [834, 346] on span "Guardar" at bounding box center [803, 342] width 59 height 15
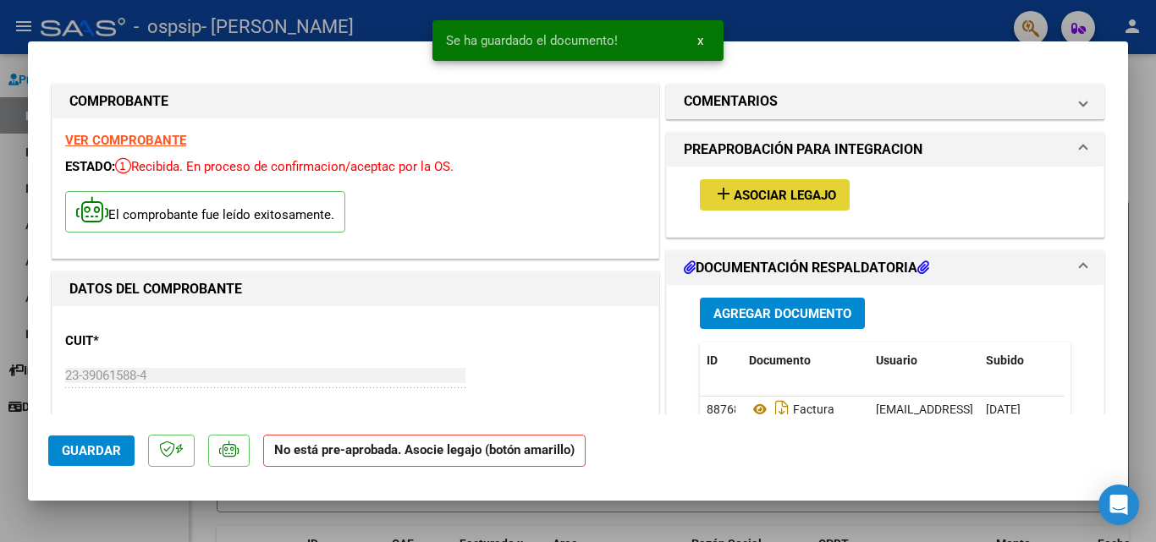
click at [804, 184] on button "add Asociar Legajo" at bounding box center [775, 194] width 150 height 31
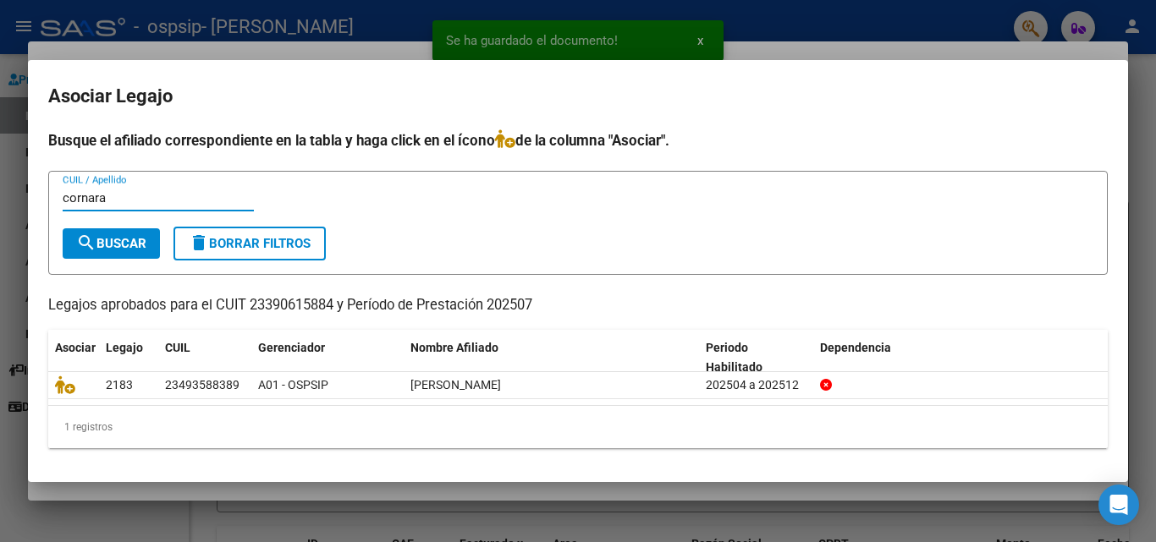
type input "cornara"
click at [127, 231] on button "search Buscar" at bounding box center [111, 244] width 97 height 30
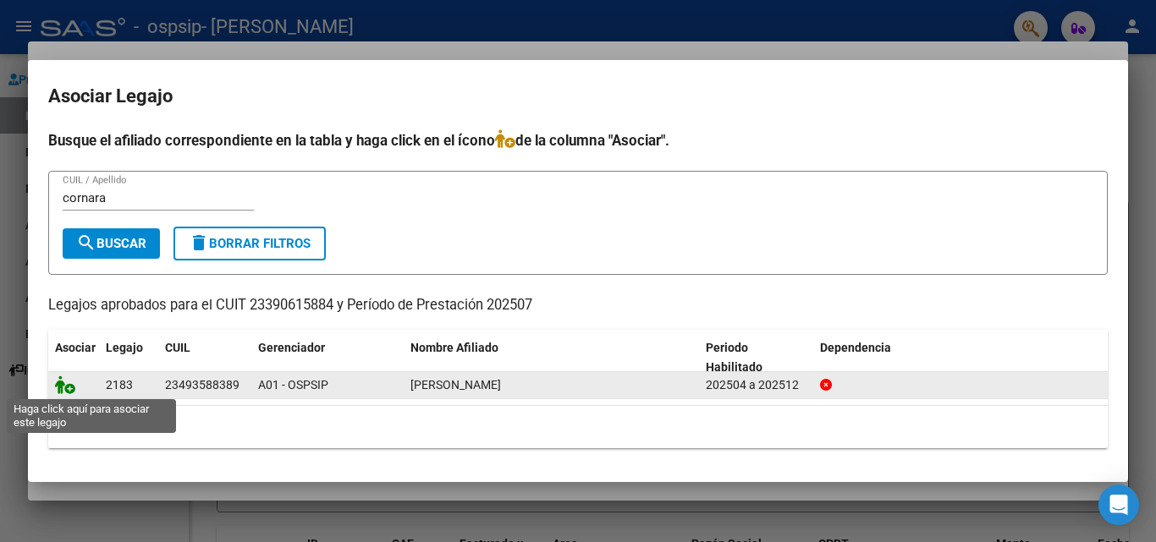
click at [65, 387] on icon at bounding box center [65, 385] width 20 height 19
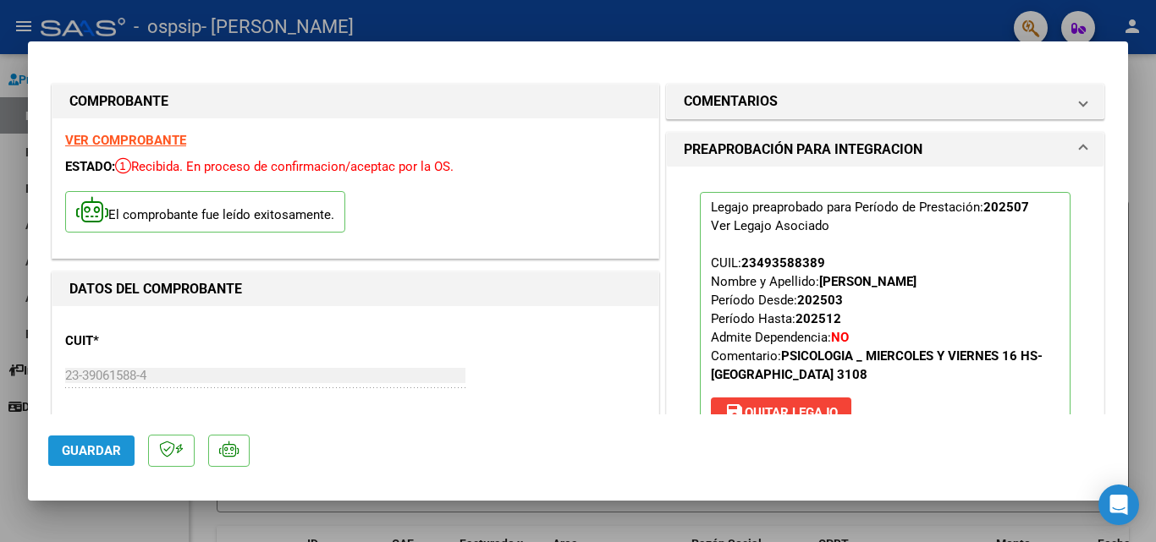
click at [109, 447] on span "Guardar" at bounding box center [91, 450] width 59 height 15
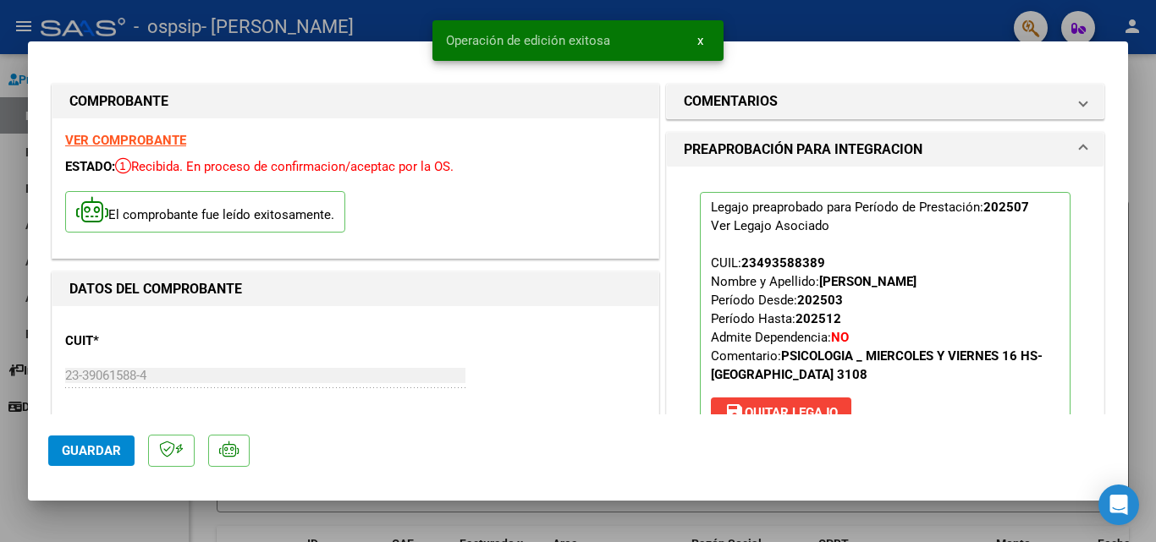
click at [893, 17] on div at bounding box center [578, 271] width 1156 height 542
type input "$ 0,00"
